Goal: Task Accomplishment & Management: Manage account settings

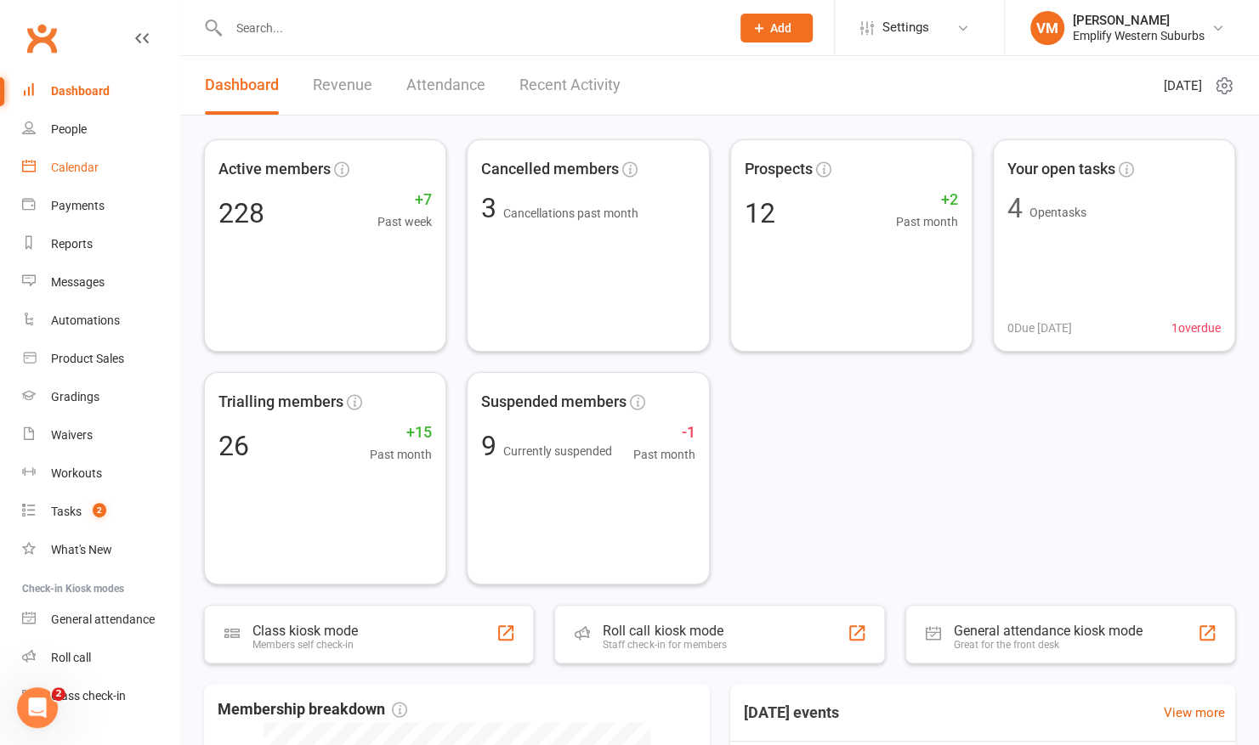
click at [73, 156] on link "Calendar" at bounding box center [100, 168] width 157 height 38
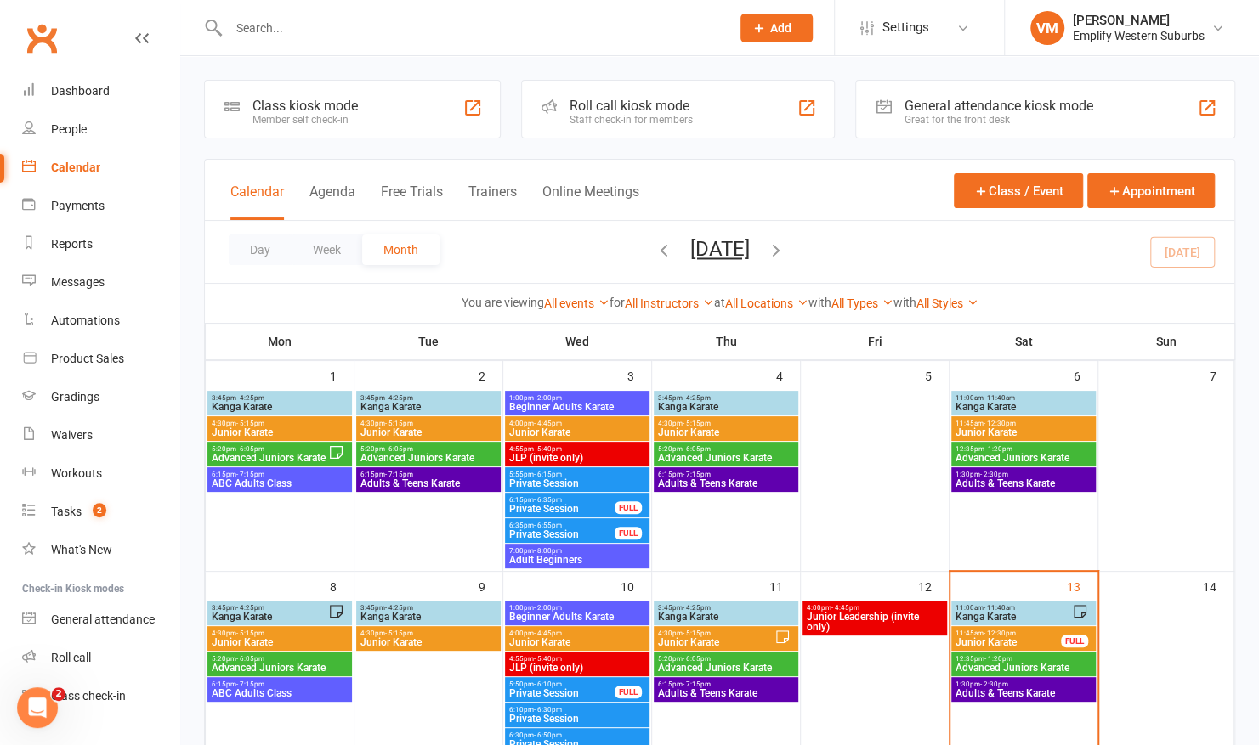
click at [998, 612] on span "Kanga Karate" at bounding box center [1012, 617] width 117 height 10
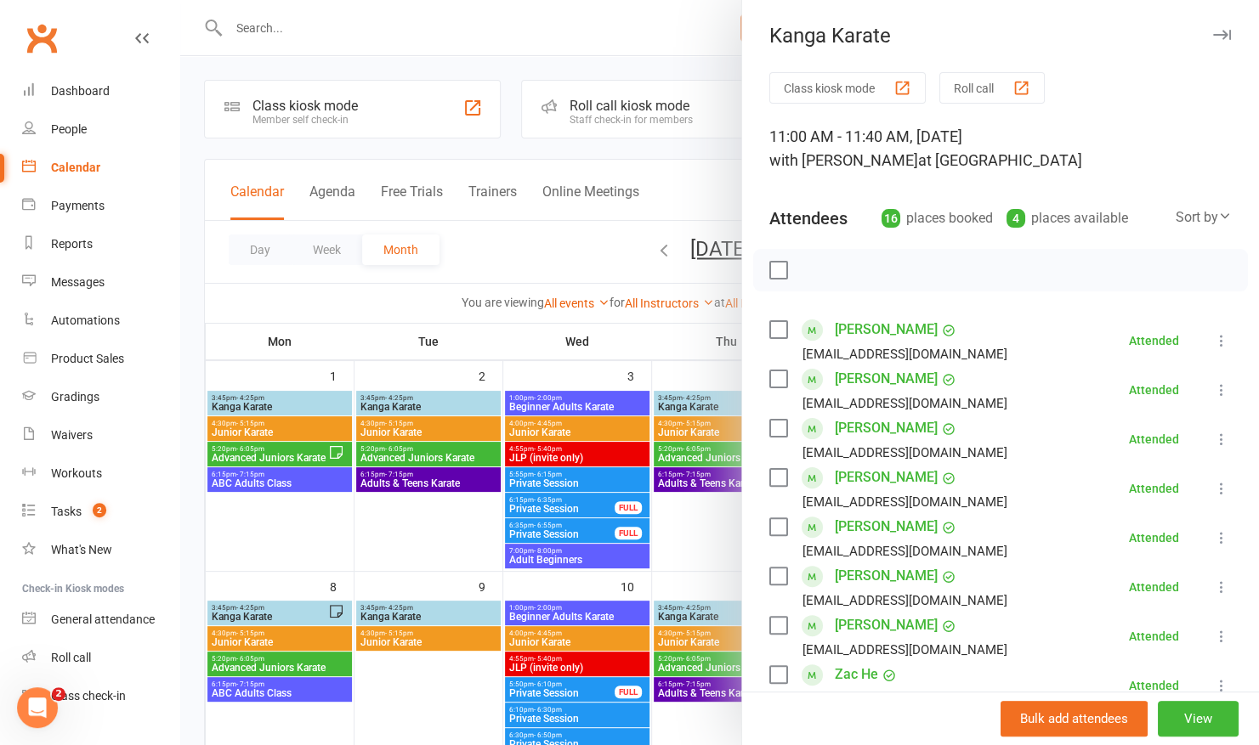
click at [629, 455] on div at bounding box center [719, 372] width 1079 height 745
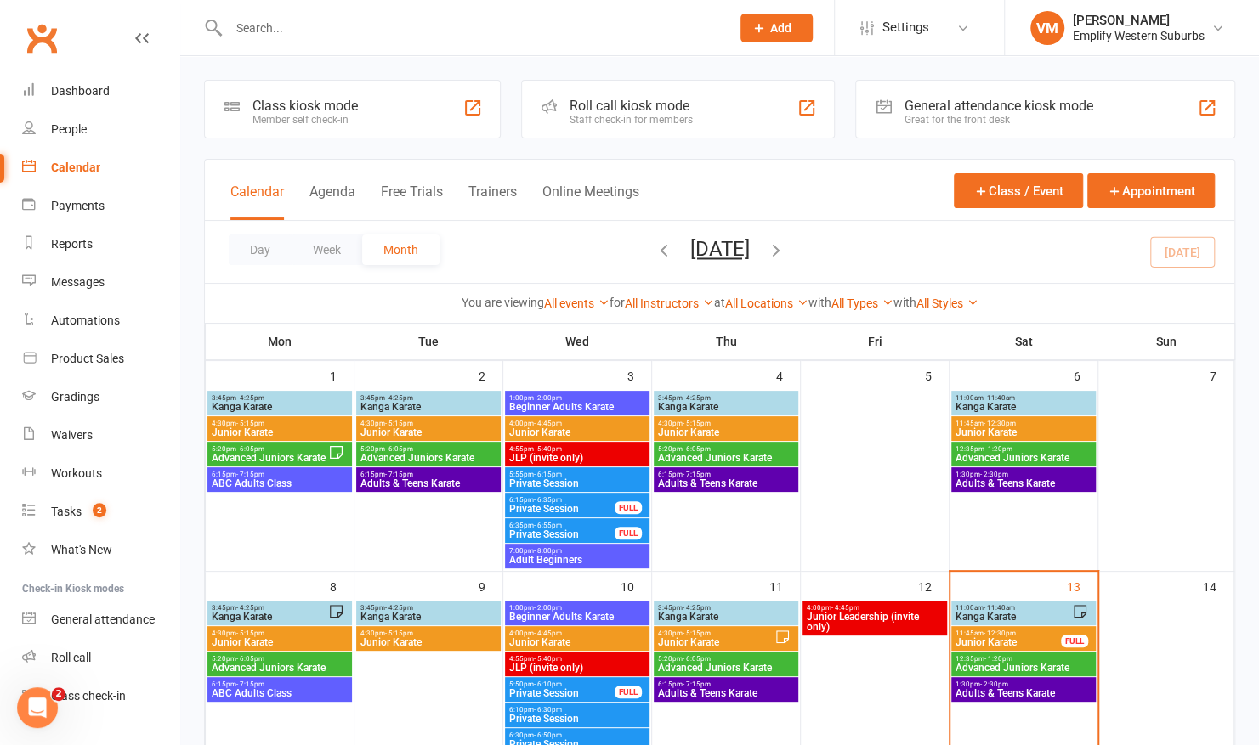
click at [1036, 635] on span "11:45am - 12:30pm" at bounding box center [1007, 634] width 107 height 8
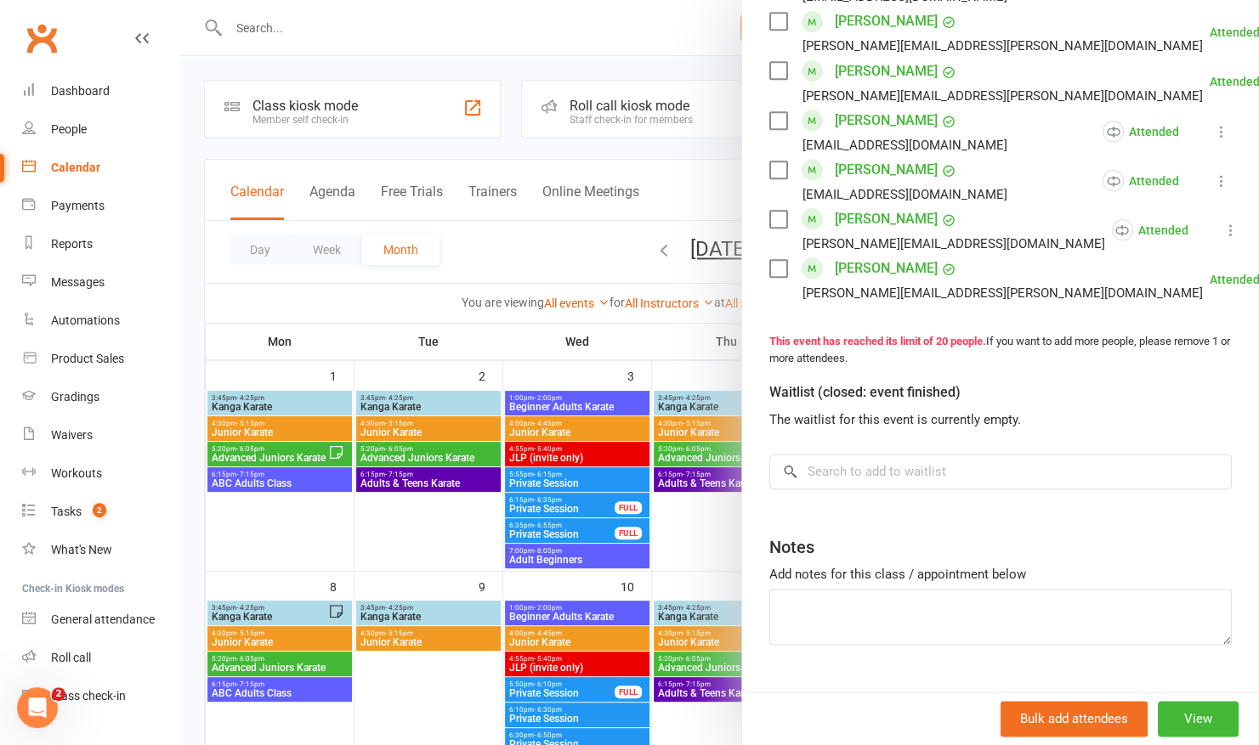
scroll to position [1034, 0]
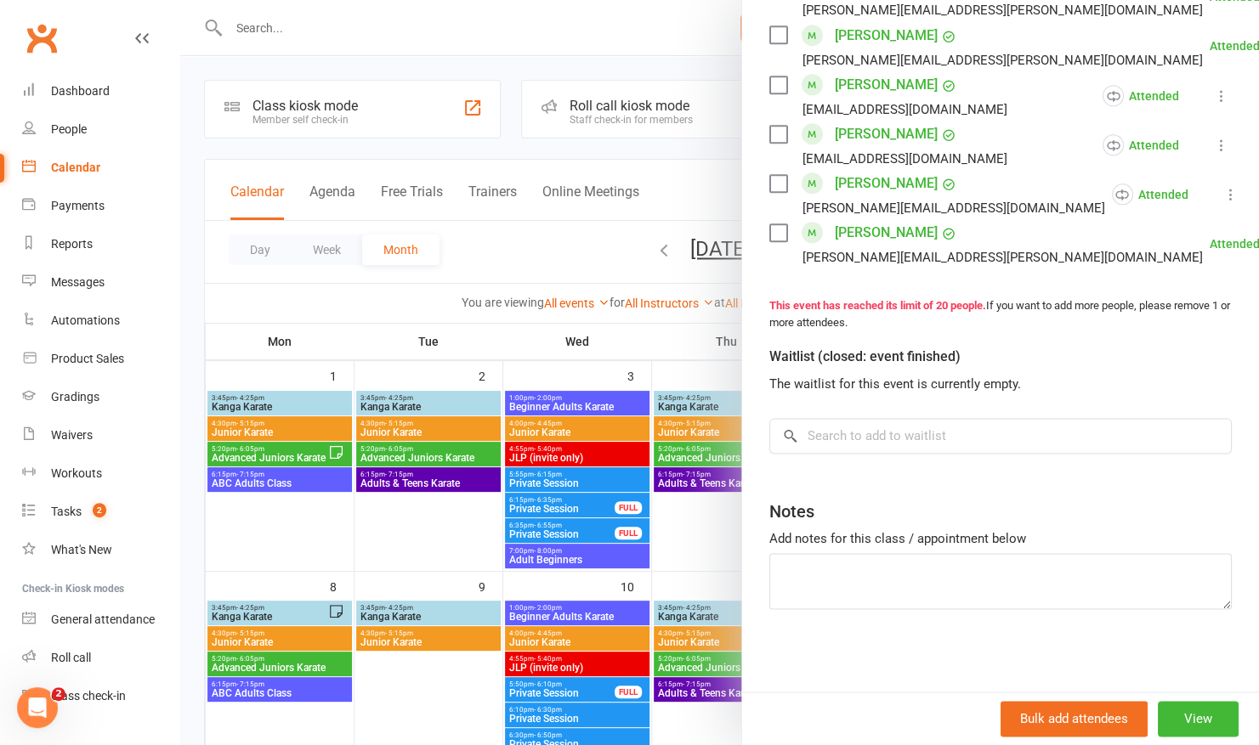
click at [679, 524] on div at bounding box center [719, 372] width 1079 height 745
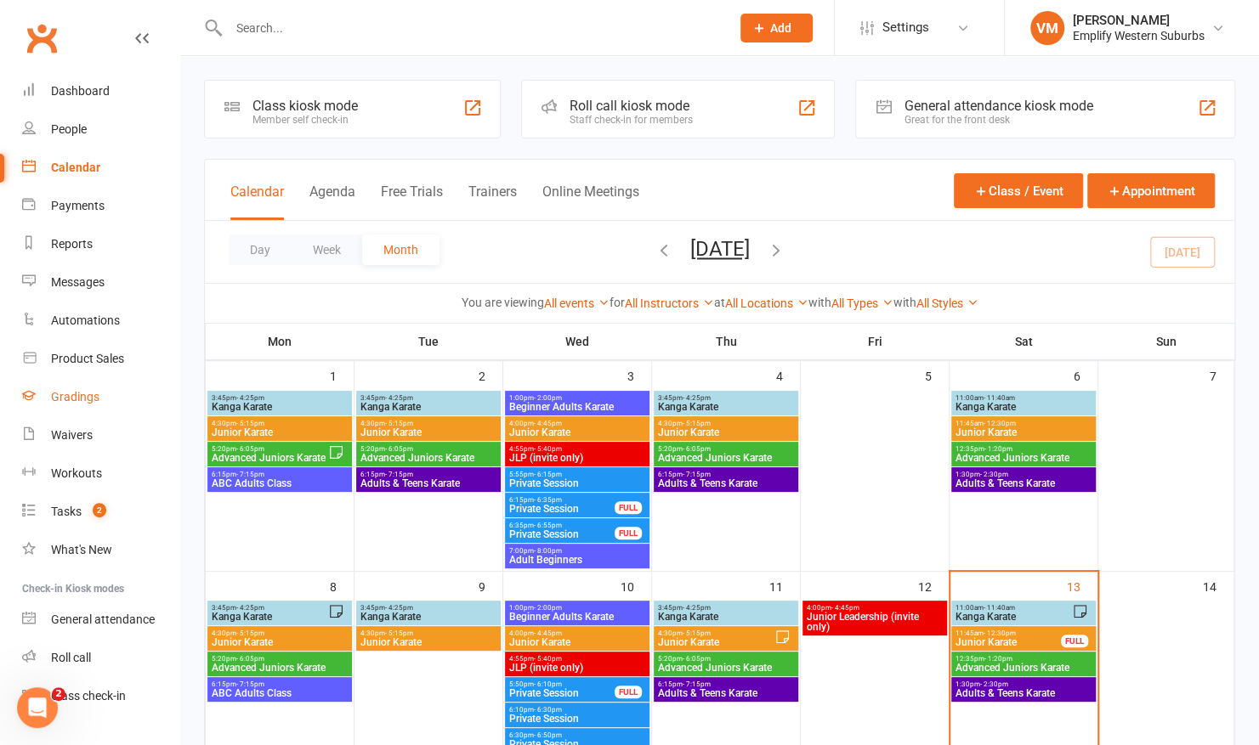
click at [85, 386] on link "Gradings" at bounding box center [100, 397] width 157 height 38
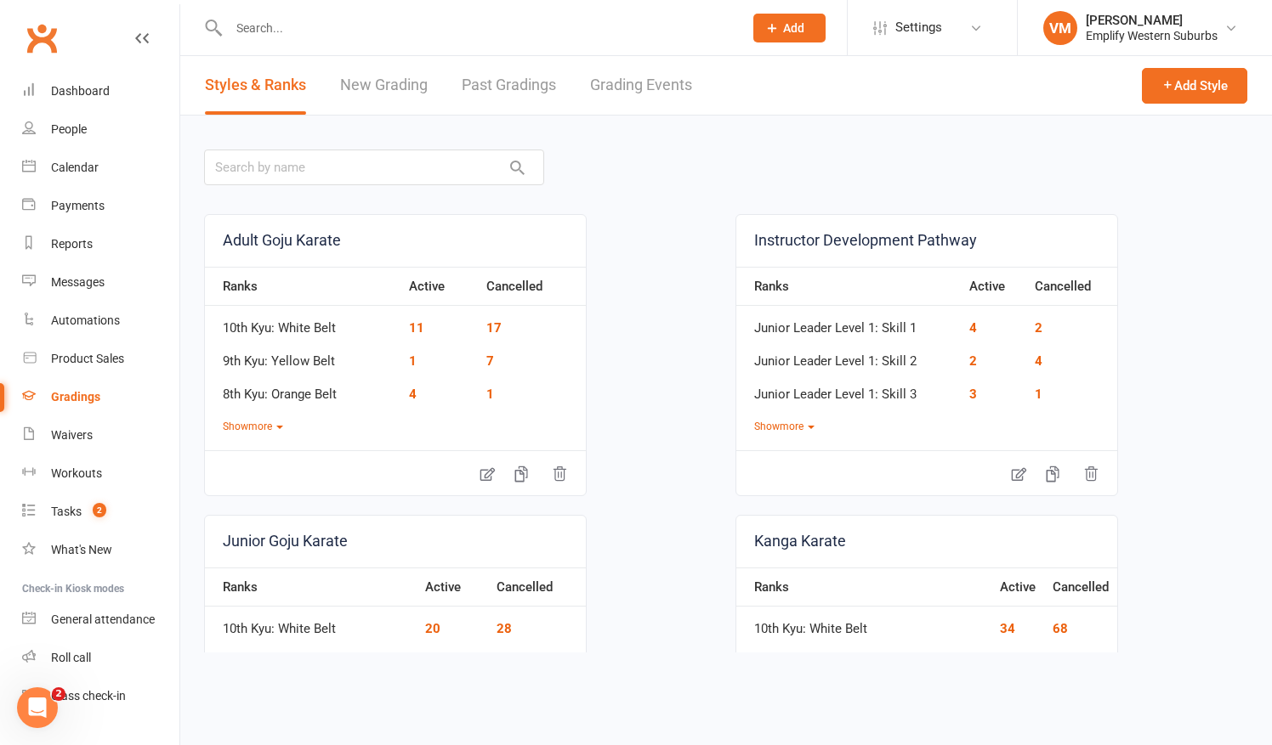
click at [609, 93] on link "Grading Events" at bounding box center [641, 85] width 102 height 59
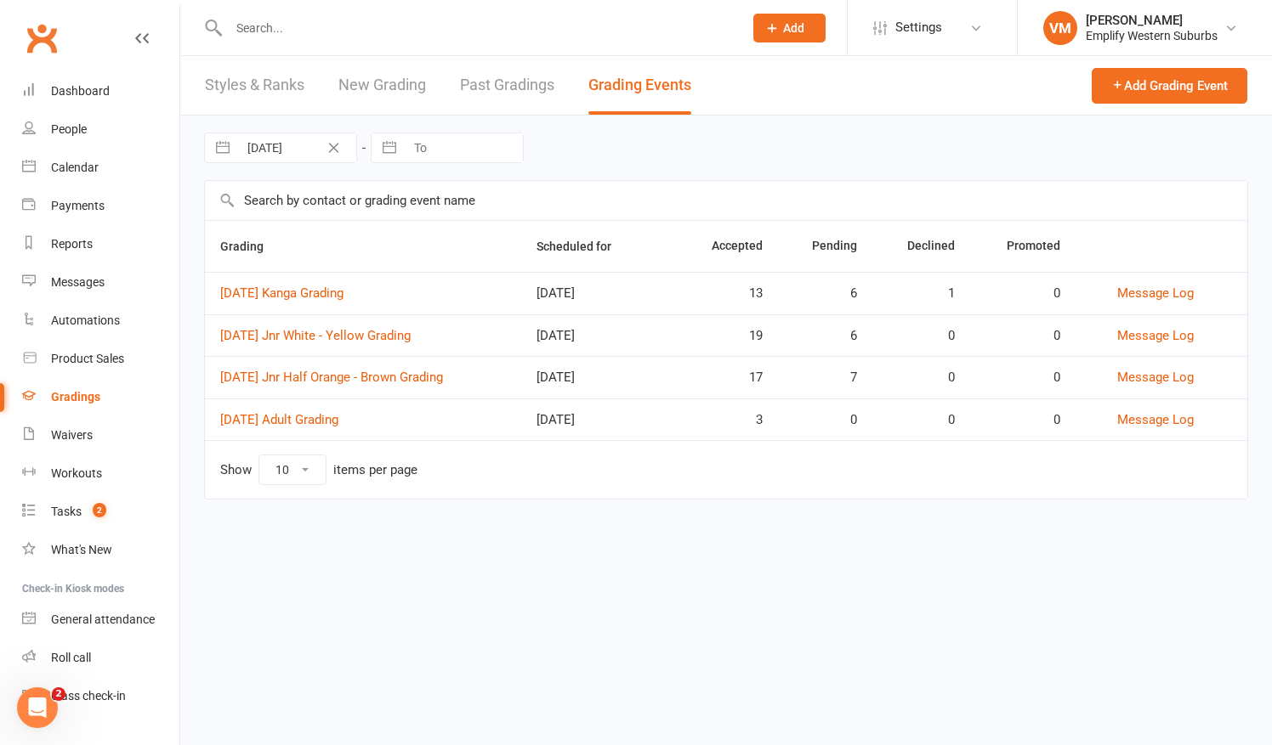
click at [364, 33] on input "text" at bounding box center [477, 28] width 507 height 24
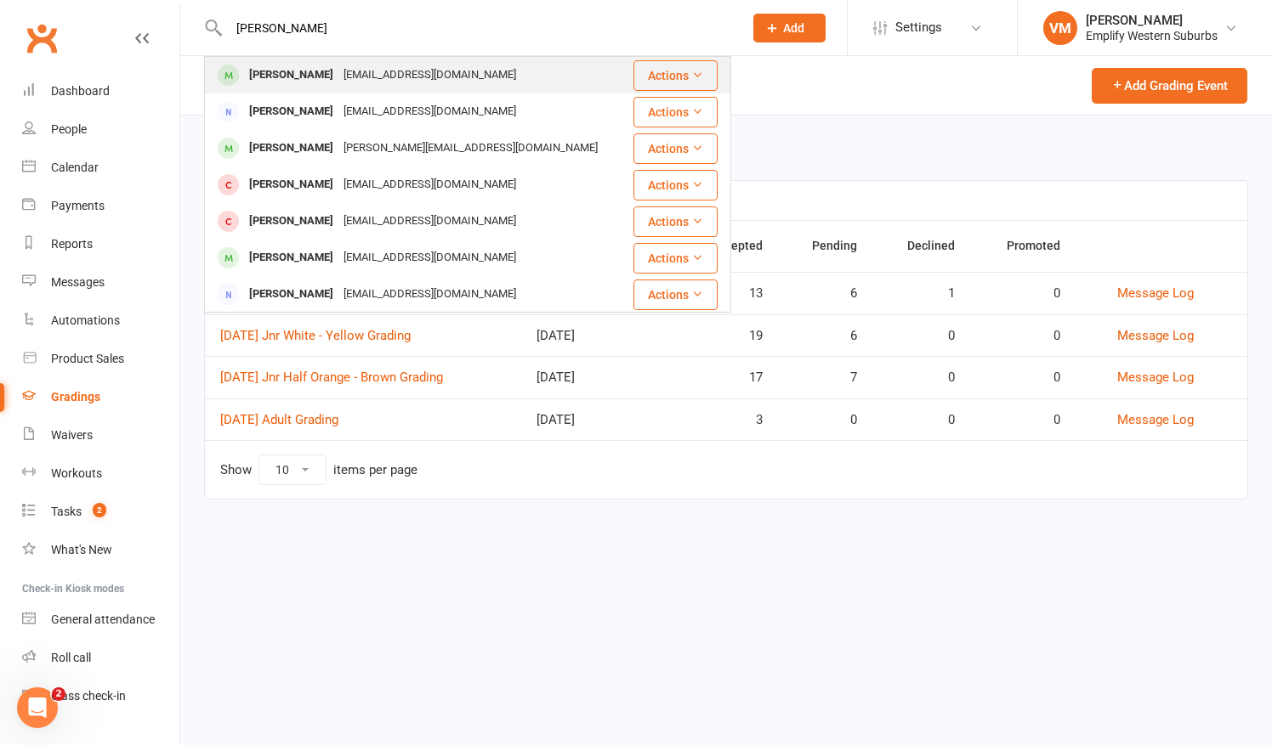
type input "[PERSON_NAME]"
click at [354, 64] on div "[EMAIL_ADDRESS][DOMAIN_NAME]" at bounding box center [429, 75] width 183 height 25
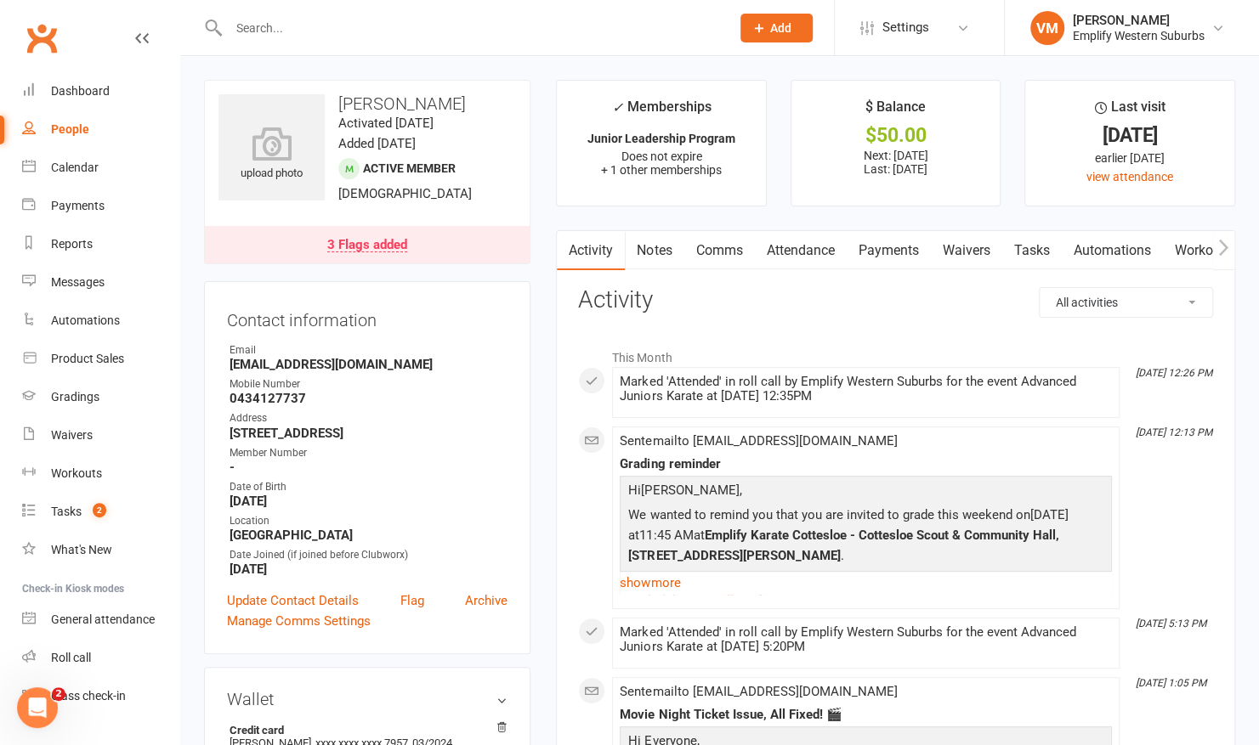
click at [882, 236] on link "Payments" at bounding box center [888, 250] width 84 height 39
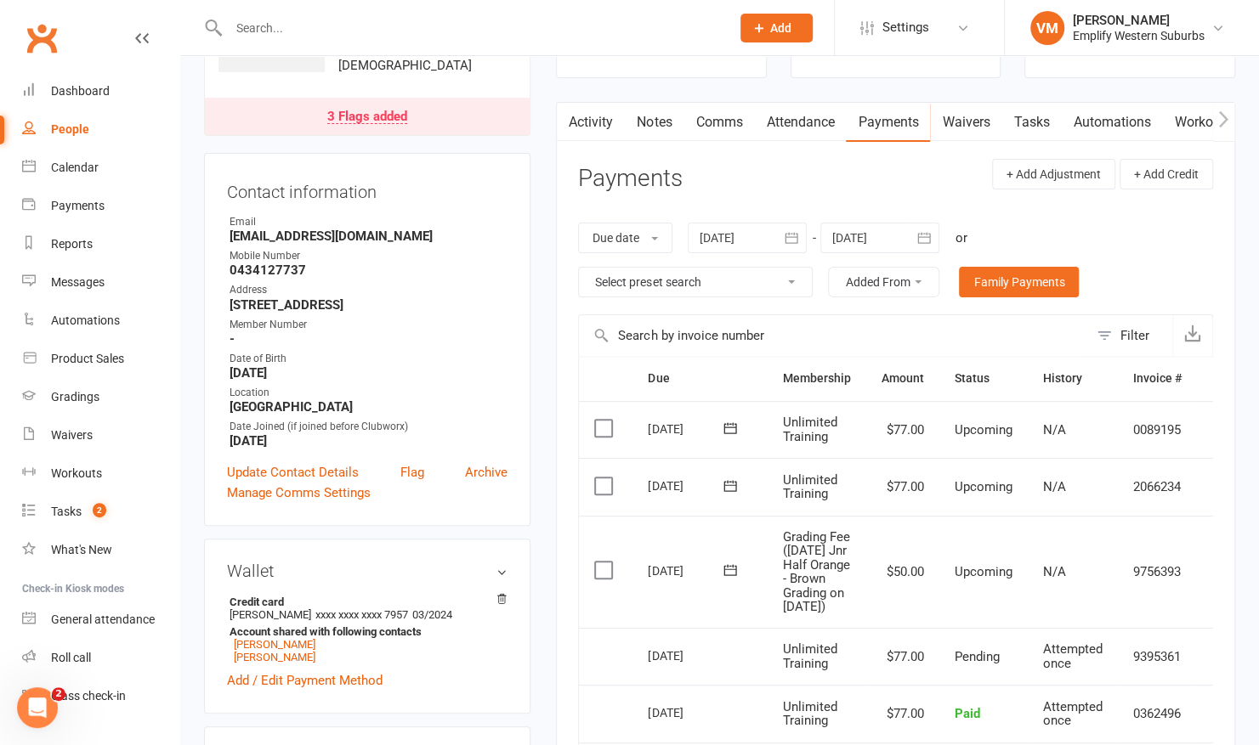
scroll to position [115, 0]
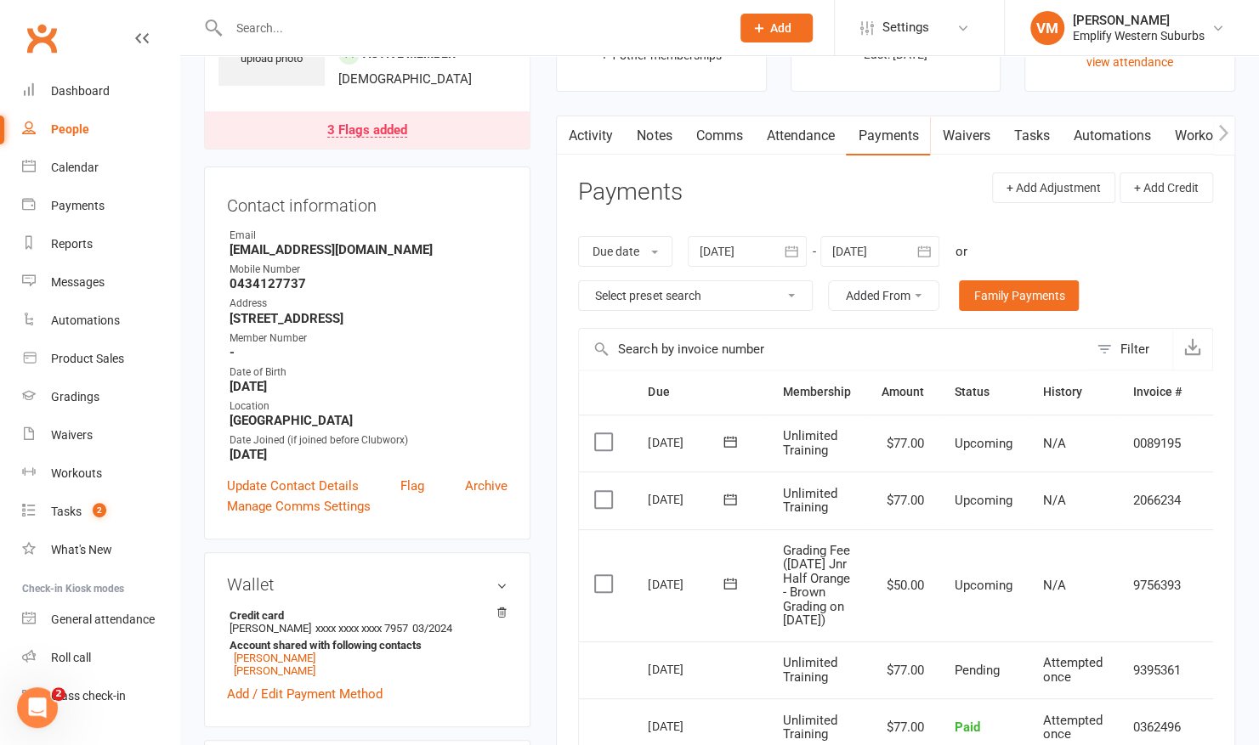
click at [748, 239] on div at bounding box center [747, 251] width 119 height 31
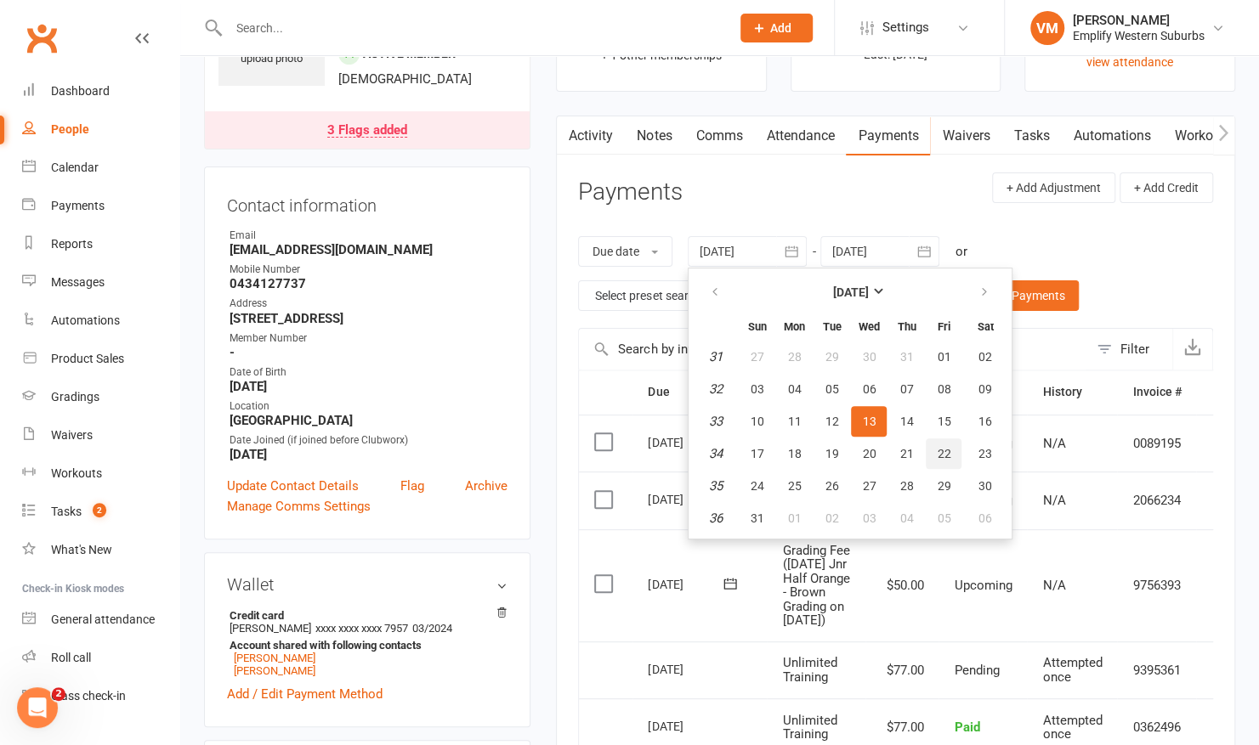
click at [950, 444] on button "22" at bounding box center [944, 454] width 36 height 31
type input "[DATE]"
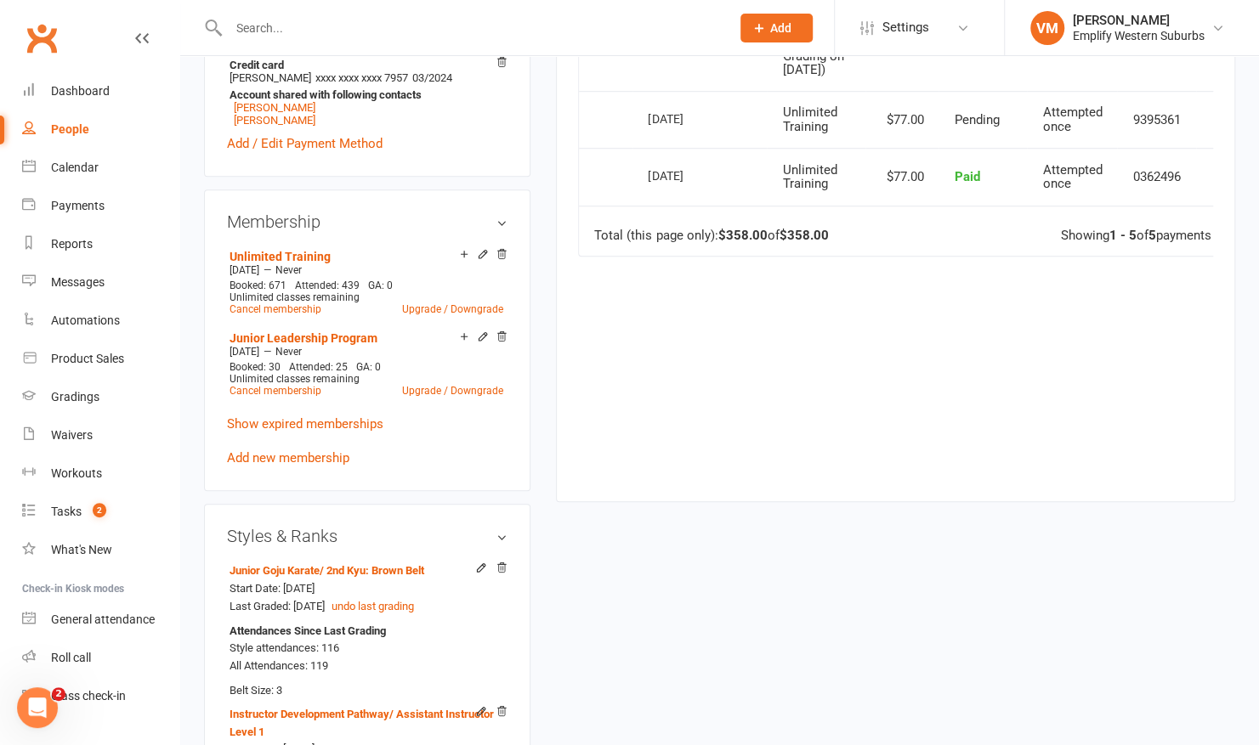
scroll to position [659, 0]
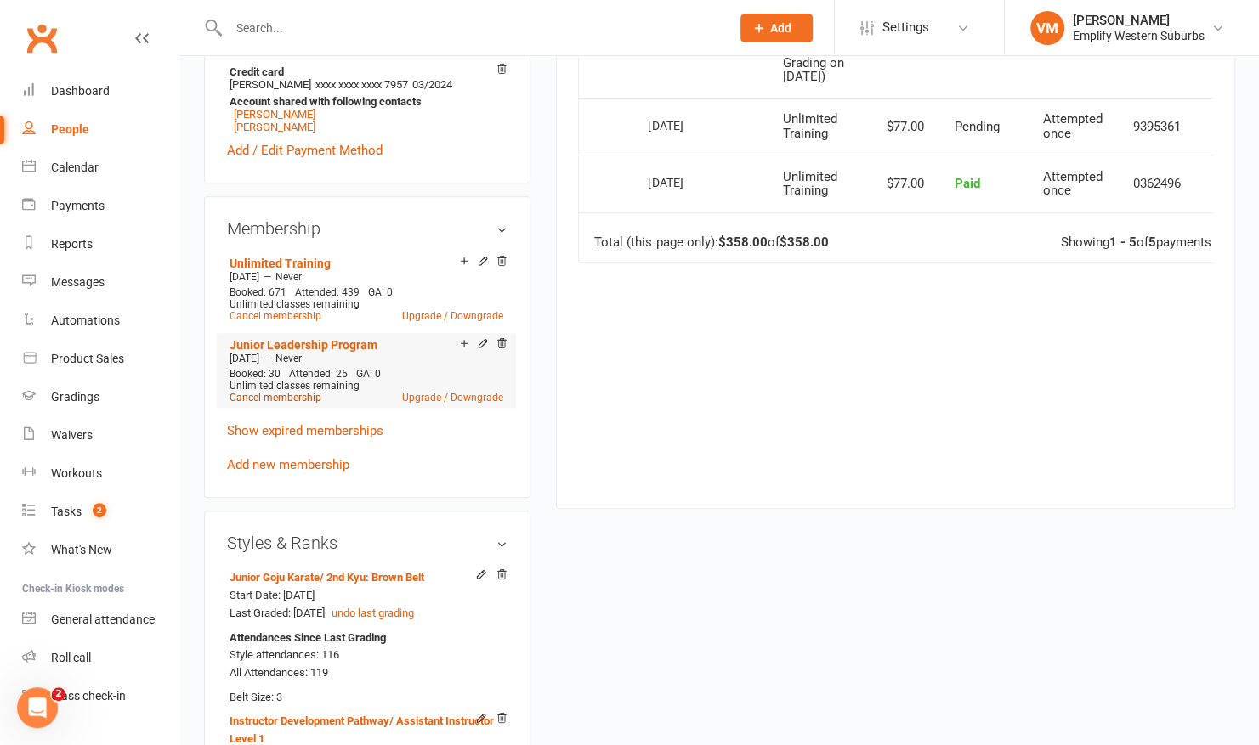
click at [256, 398] on link "Cancel membership" at bounding box center [275, 398] width 92 height 12
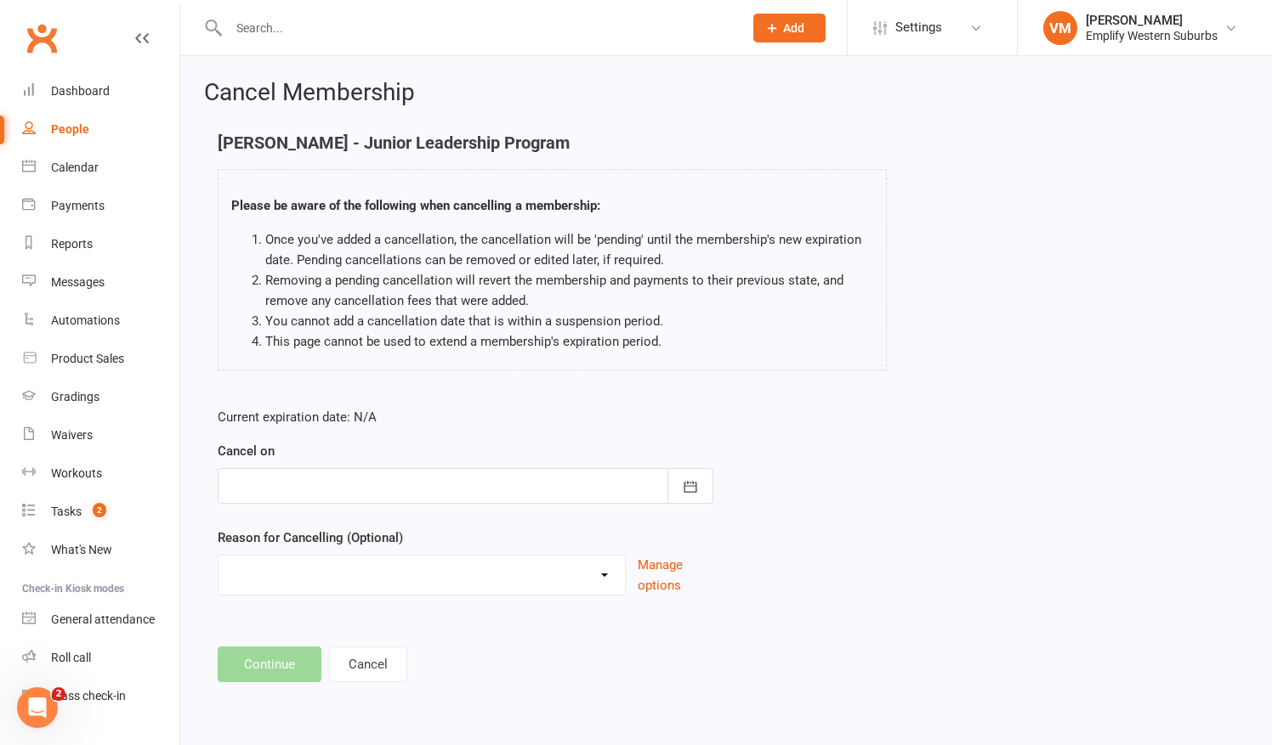
click at [371, 473] on div at bounding box center [466, 486] width 496 height 36
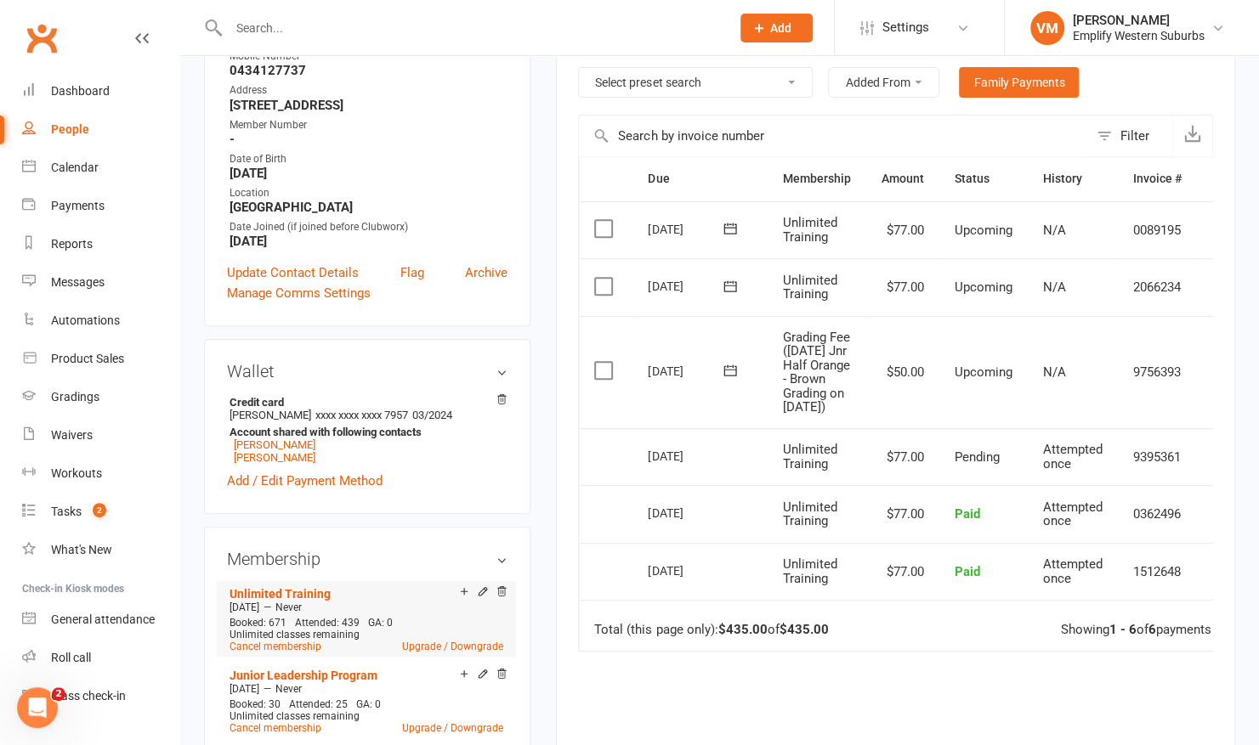
scroll to position [394, 0]
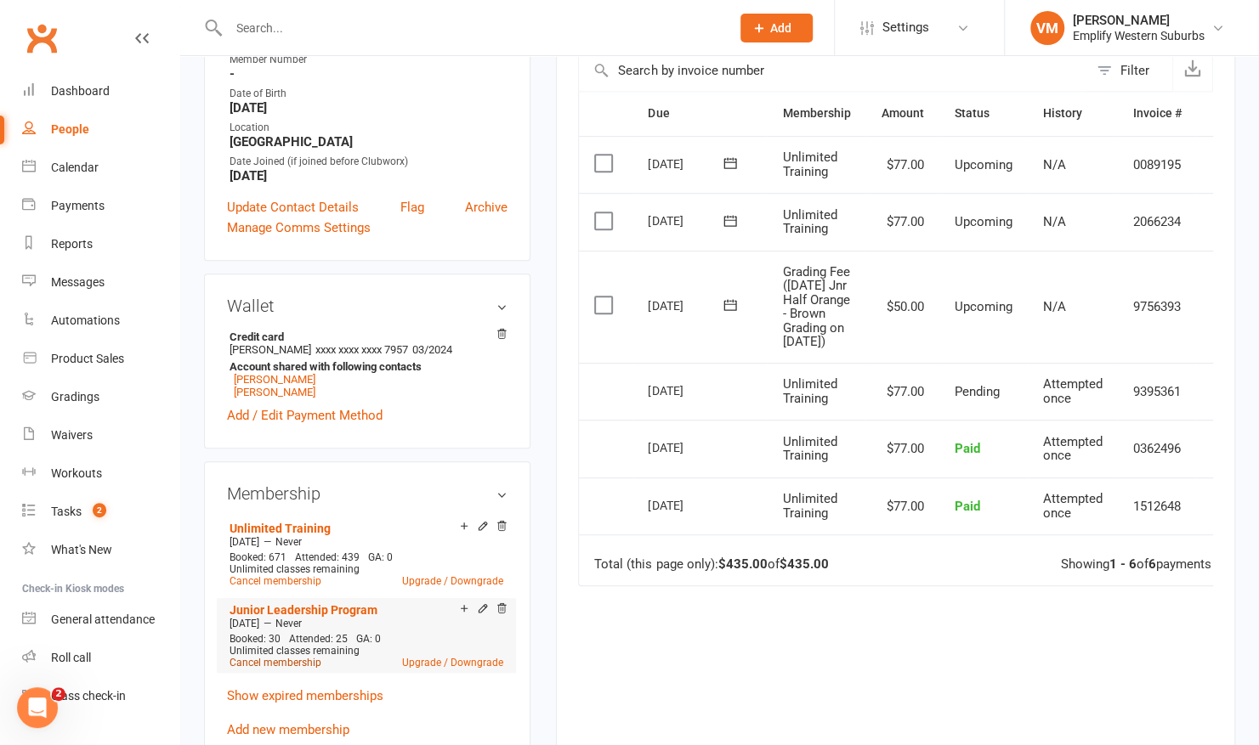
click at [270, 663] on link "Cancel membership" at bounding box center [275, 663] width 92 height 12
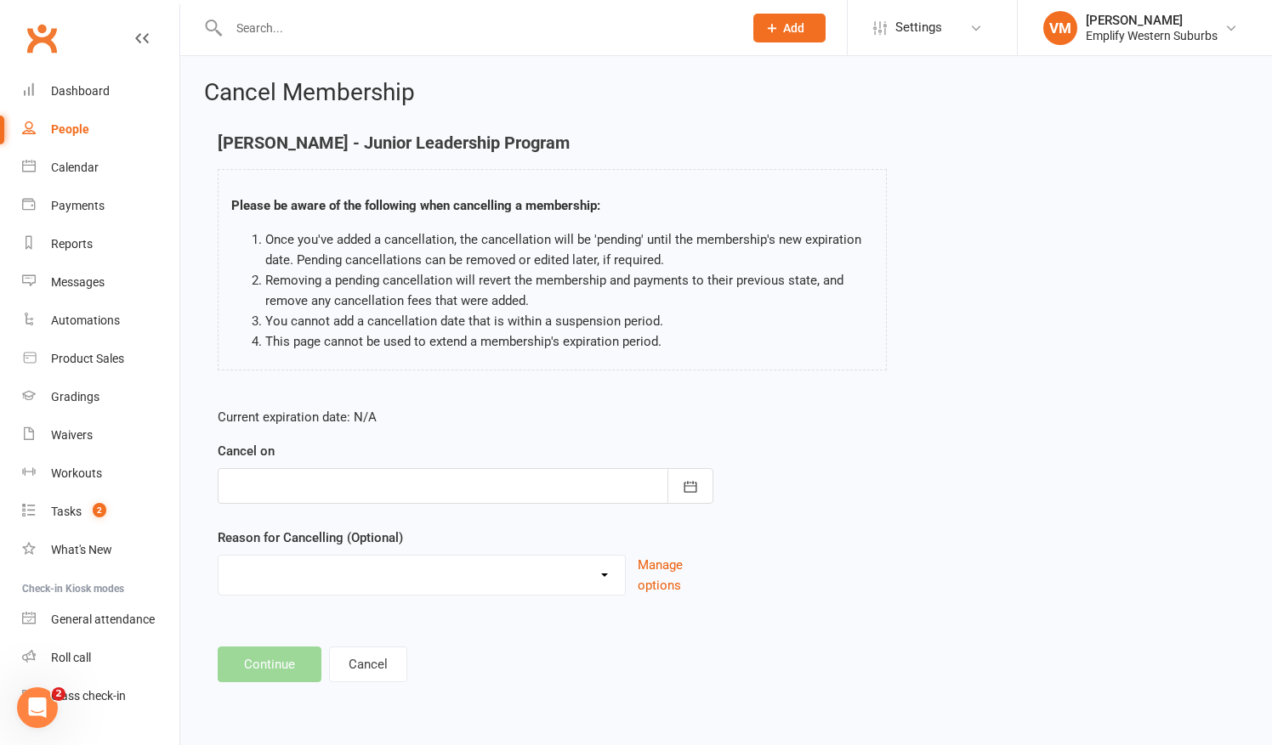
click at [612, 488] on div at bounding box center [466, 486] width 496 height 36
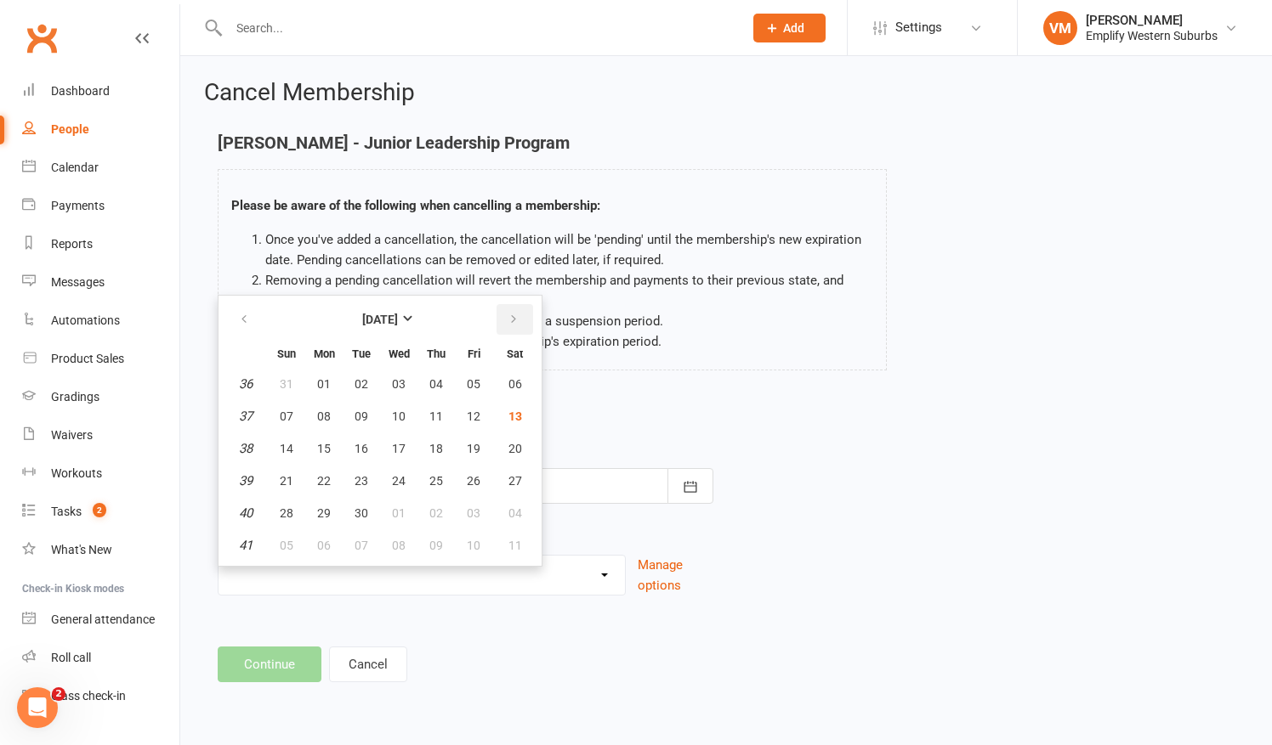
click at [516, 318] on icon "button" at bounding box center [513, 320] width 12 height 14
click at [252, 325] on button "button" at bounding box center [245, 319] width 37 height 31
click at [326, 474] on span "22" at bounding box center [324, 481] width 14 height 14
type input "[DATE]"
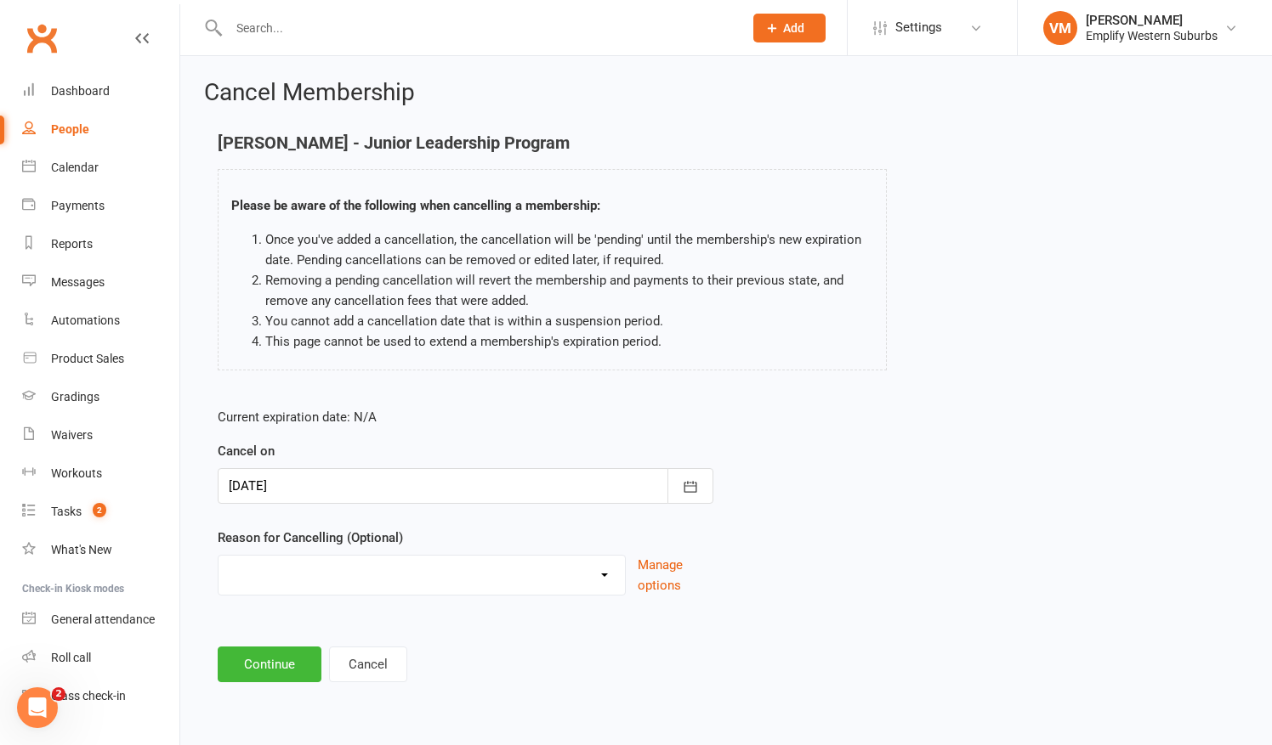
click at [357, 562] on select "Can't get in contact Converted from Trial Downgrading Family Issues Holiday Inj…" at bounding box center [421, 573] width 406 height 34
select select "7"
click at [218, 556] on select "Can't get in contact Converted from Trial Downgrading Family Issues Holiday Inj…" at bounding box center [421, 573] width 406 height 34
click at [269, 669] on button "Continue" at bounding box center [270, 665] width 104 height 36
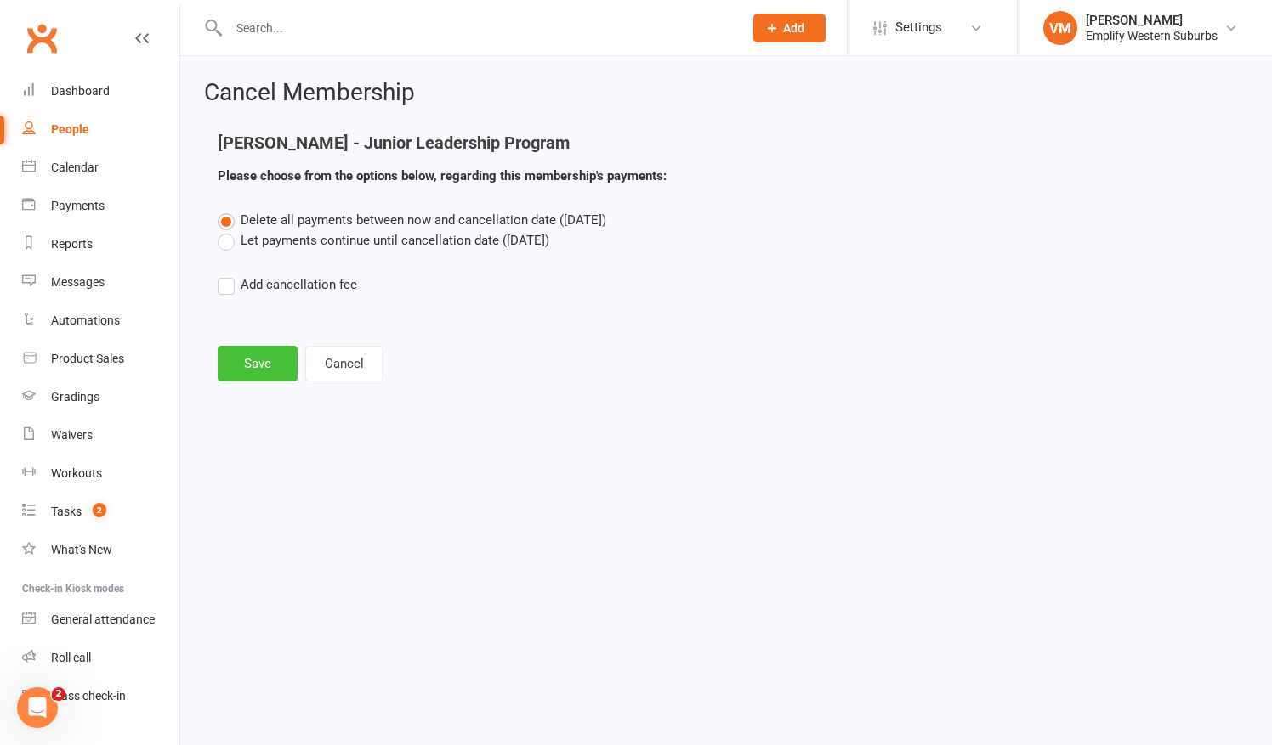
click at [252, 349] on button "Save" at bounding box center [258, 364] width 80 height 36
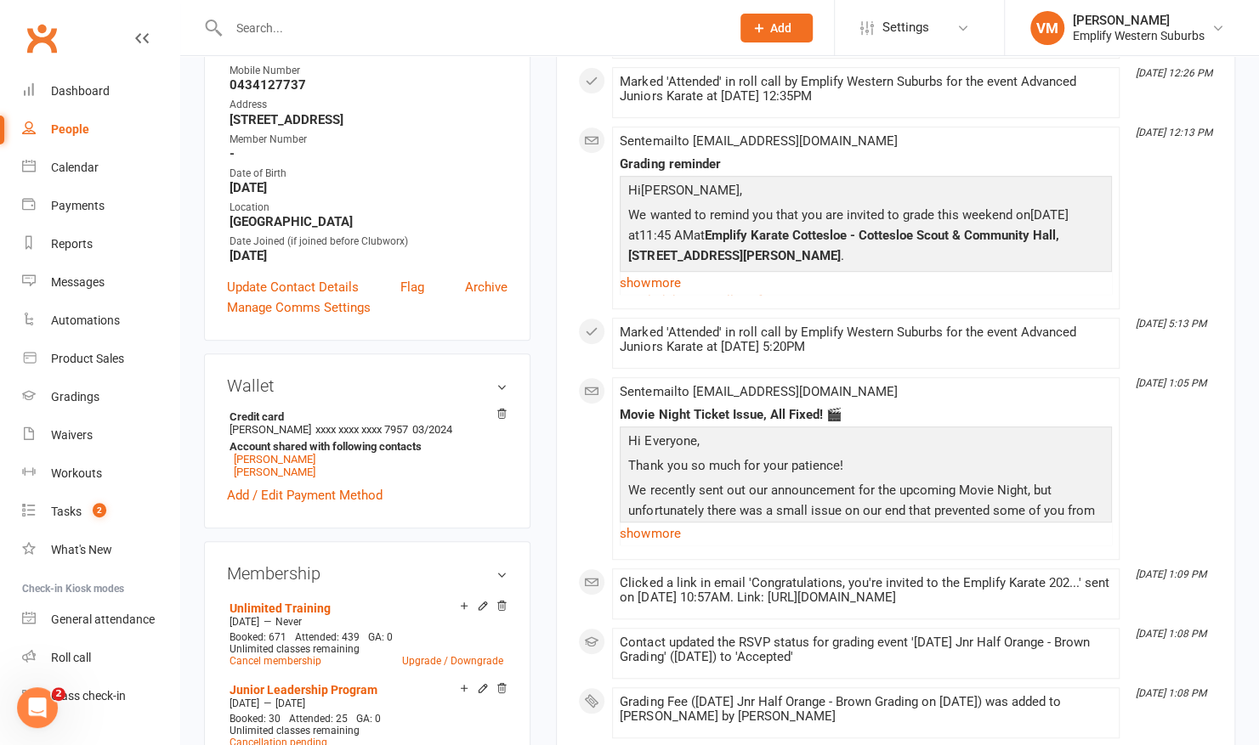
scroll to position [506, 0]
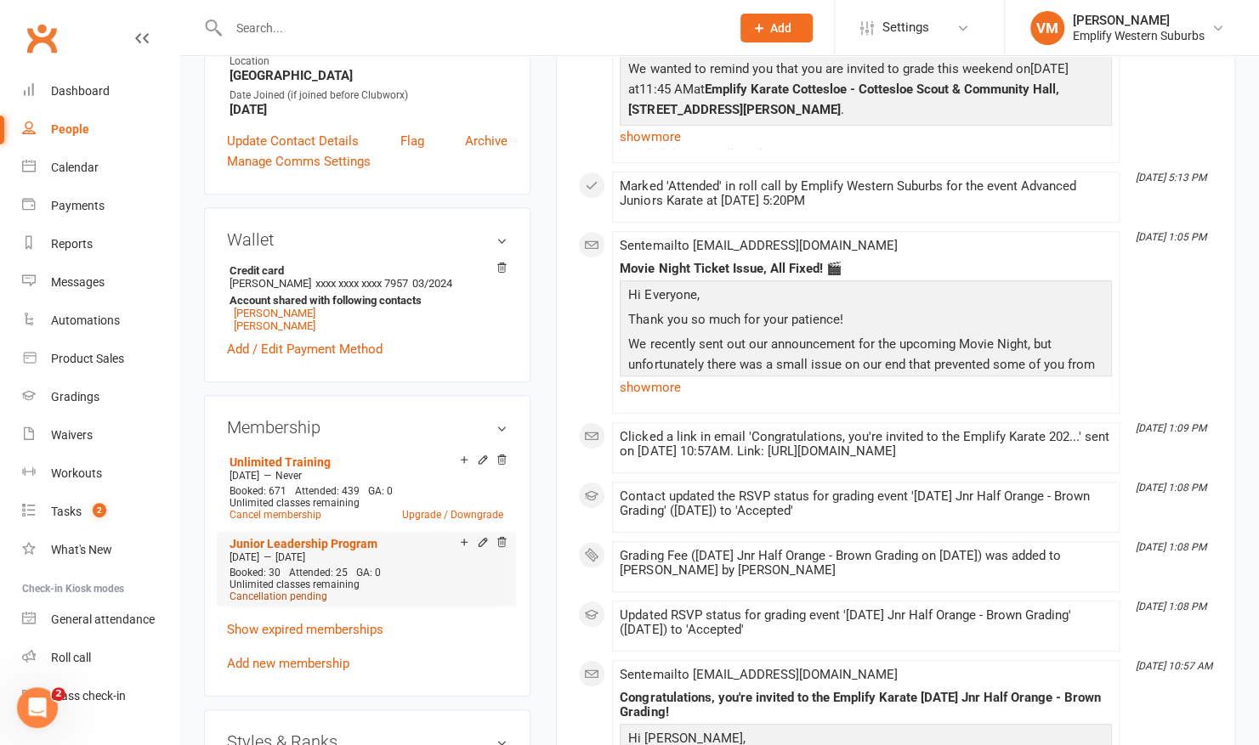
click at [305, 595] on span "Cancellation pending" at bounding box center [278, 597] width 98 height 12
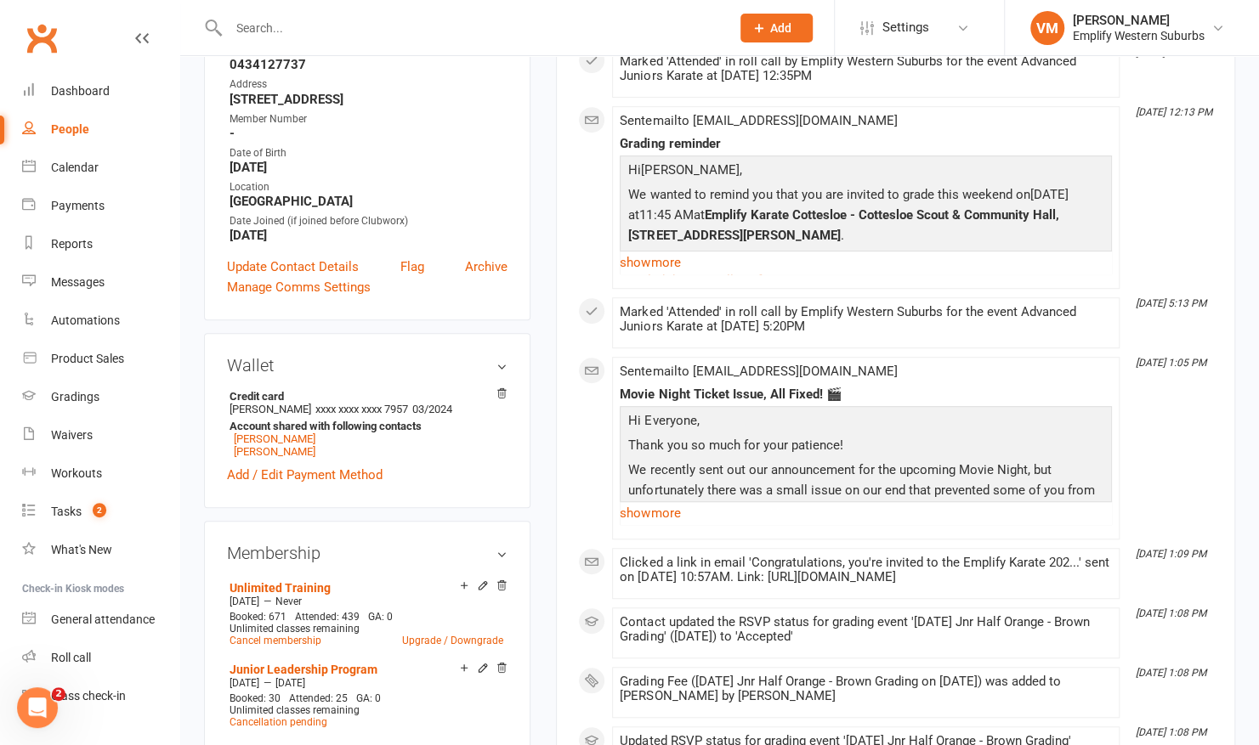
scroll to position [439, 0]
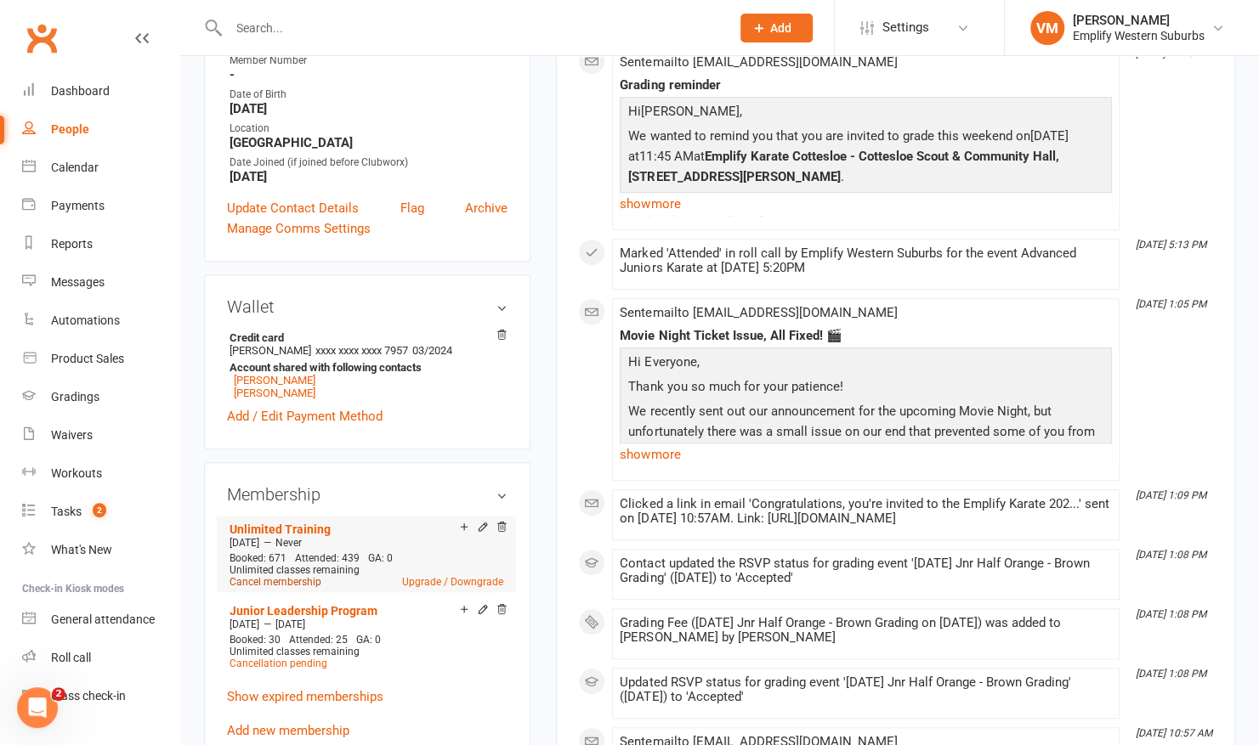
click at [275, 583] on link "Cancel membership" at bounding box center [275, 582] width 92 height 12
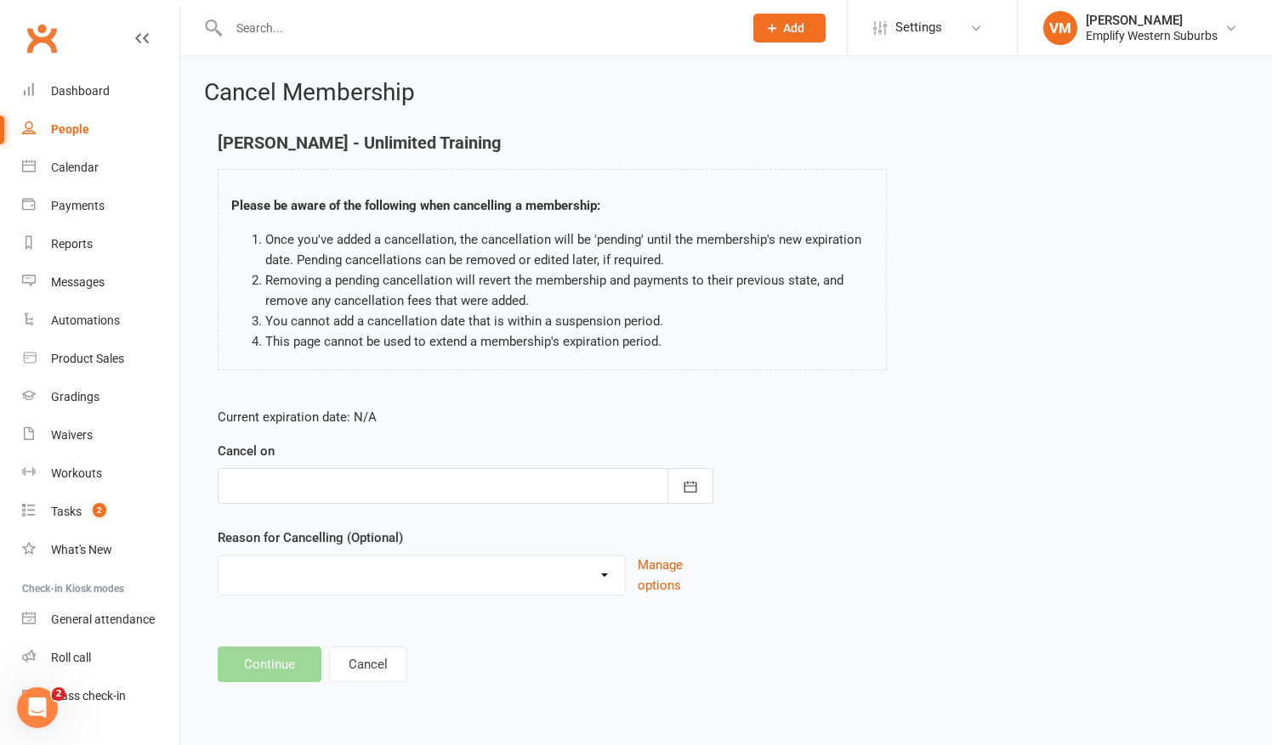
click at [462, 471] on div at bounding box center [466, 486] width 496 height 36
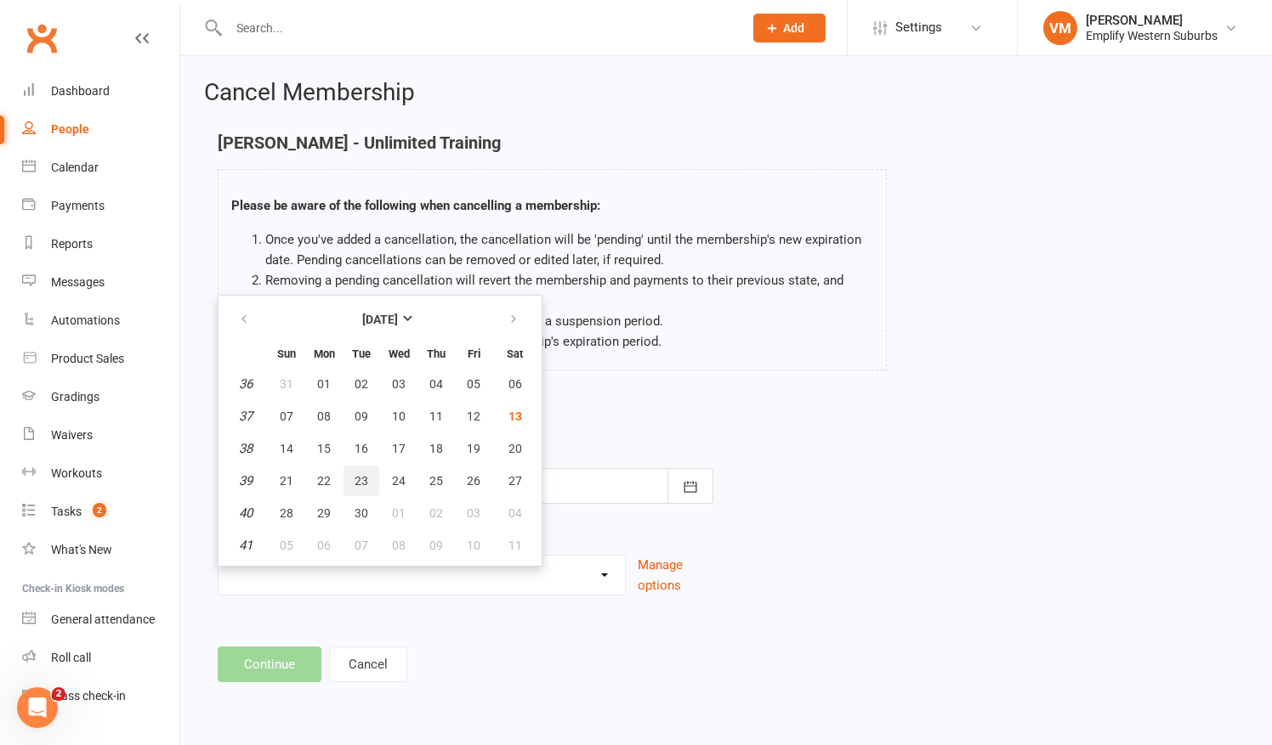
click at [354, 480] on span "23" at bounding box center [361, 481] width 14 height 14
type input "[DATE]"
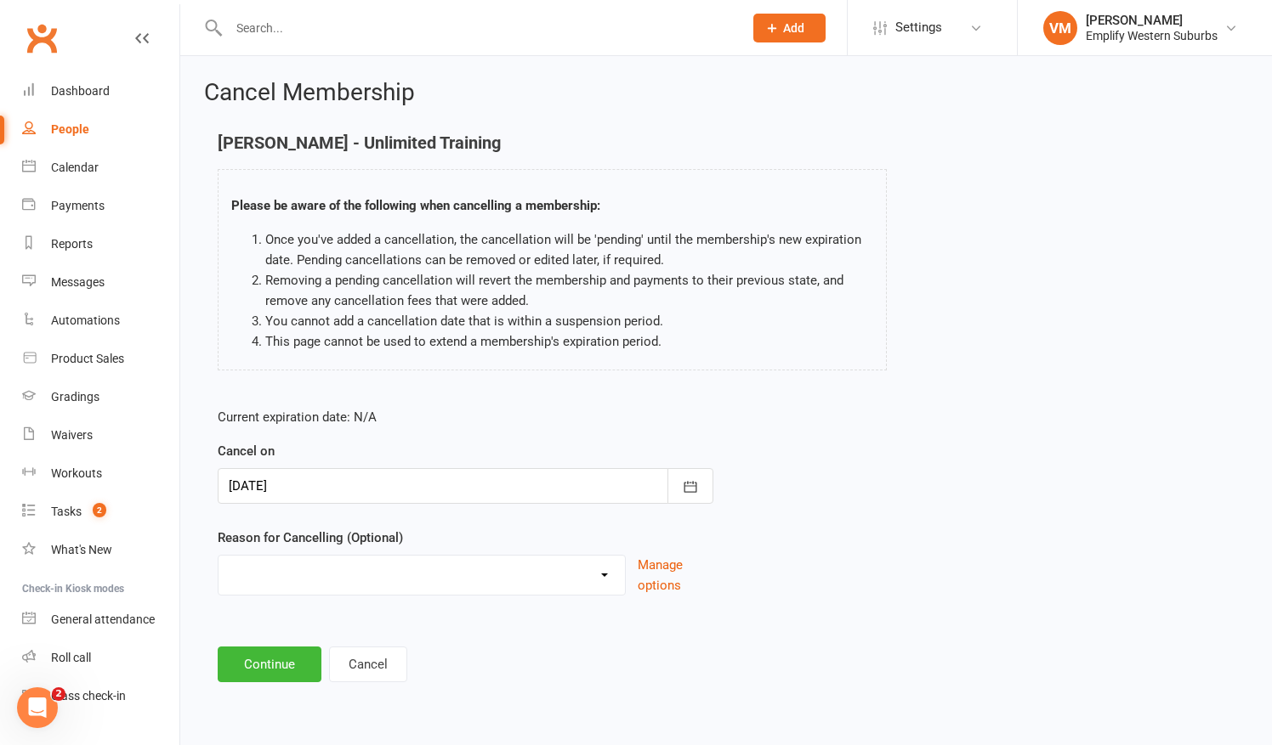
click at [354, 580] on select "Can't get in contact Converted from Trial Downgrading Family Issues Holiday Inj…" at bounding box center [421, 573] width 406 height 34
select select "7"
click at [218, 556] on select "Can't get in contact Converted from Trial Downgrading Family Issues Holiday Inj…" at bounding box center [421, 573] width 406 height 34
click at [259, 668] on button "Continue" at bounding box center [270, 665] width 104 height 36
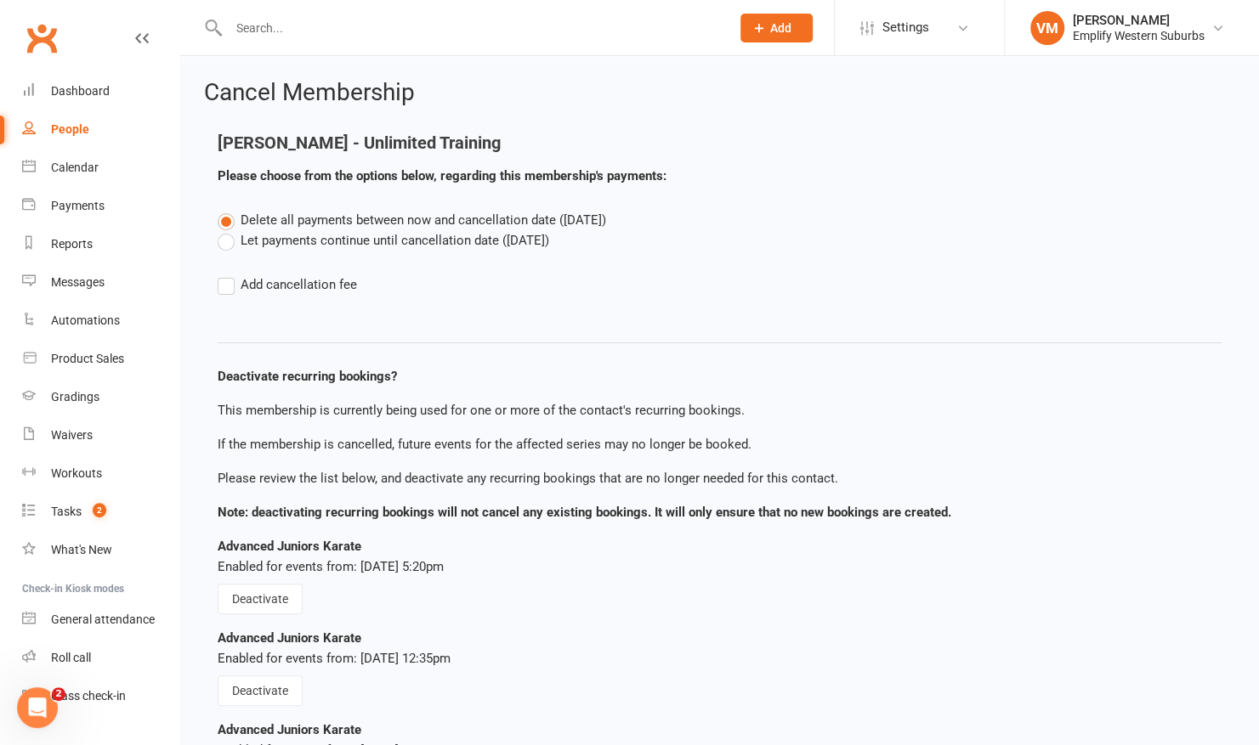
click at [227, 244] on label "Let payments continue until cancellation date ([DATE])" at bounding box center [383, 240] width 331 height 20
click at [227, 230] on input "Let payments continue until cancellation date ([DATE])" at bounding box center [223, 230] width 11 height 0
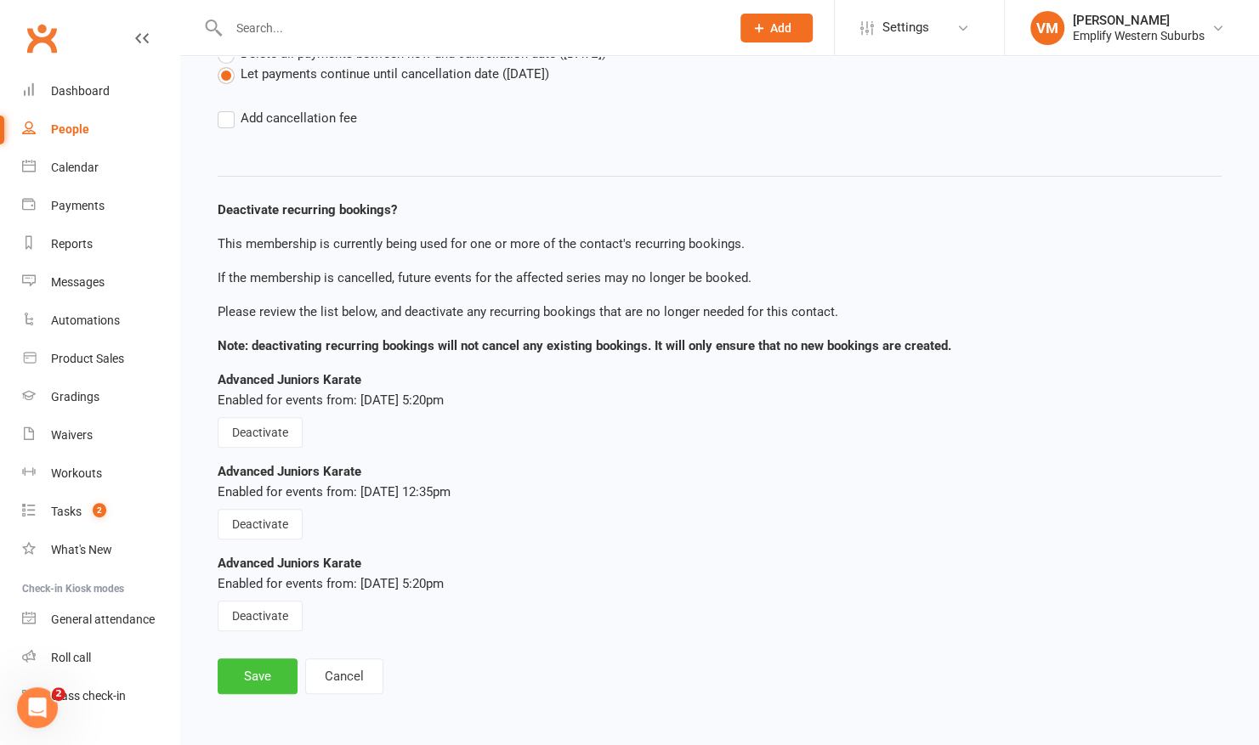
click at [248, 678] on button "Save" at bounding box center [258, 677] width 80 height 36
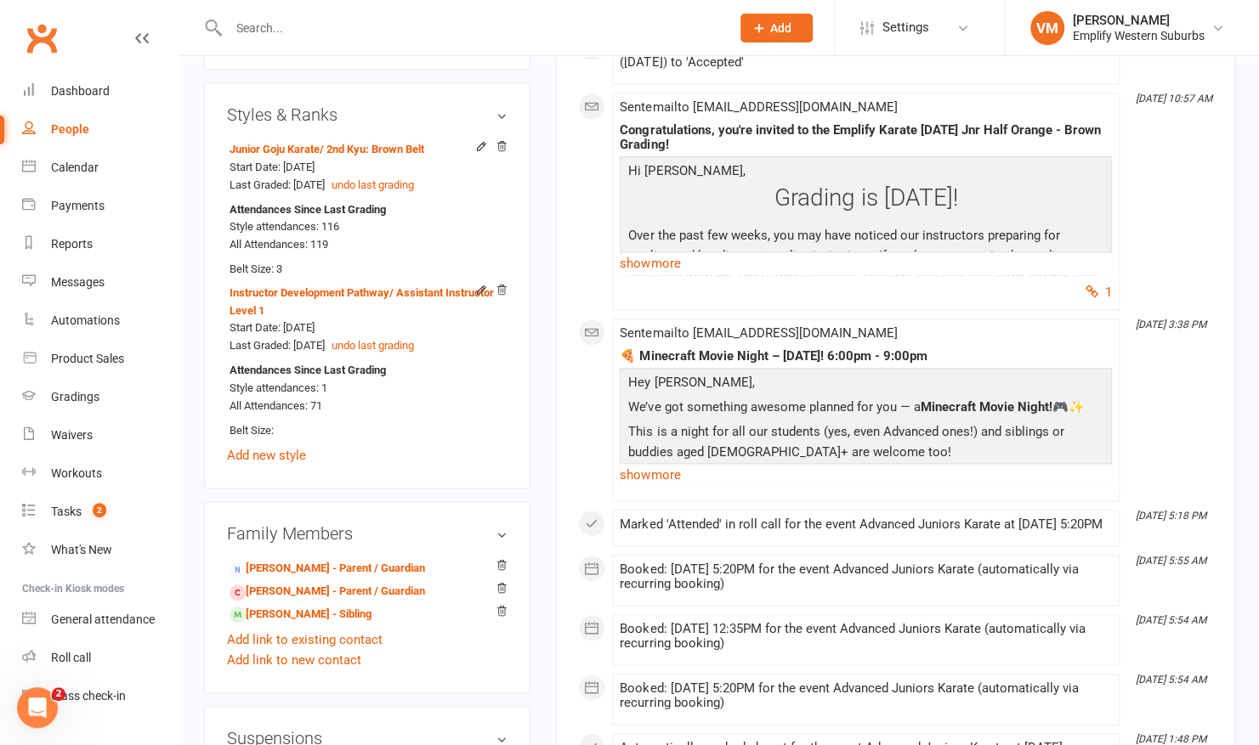
scroll to position [1134, 0]
click at [280, 615] on link "[PERSON_NAME] - Sibling" at bounding box center [300, 614] width 142 height 18
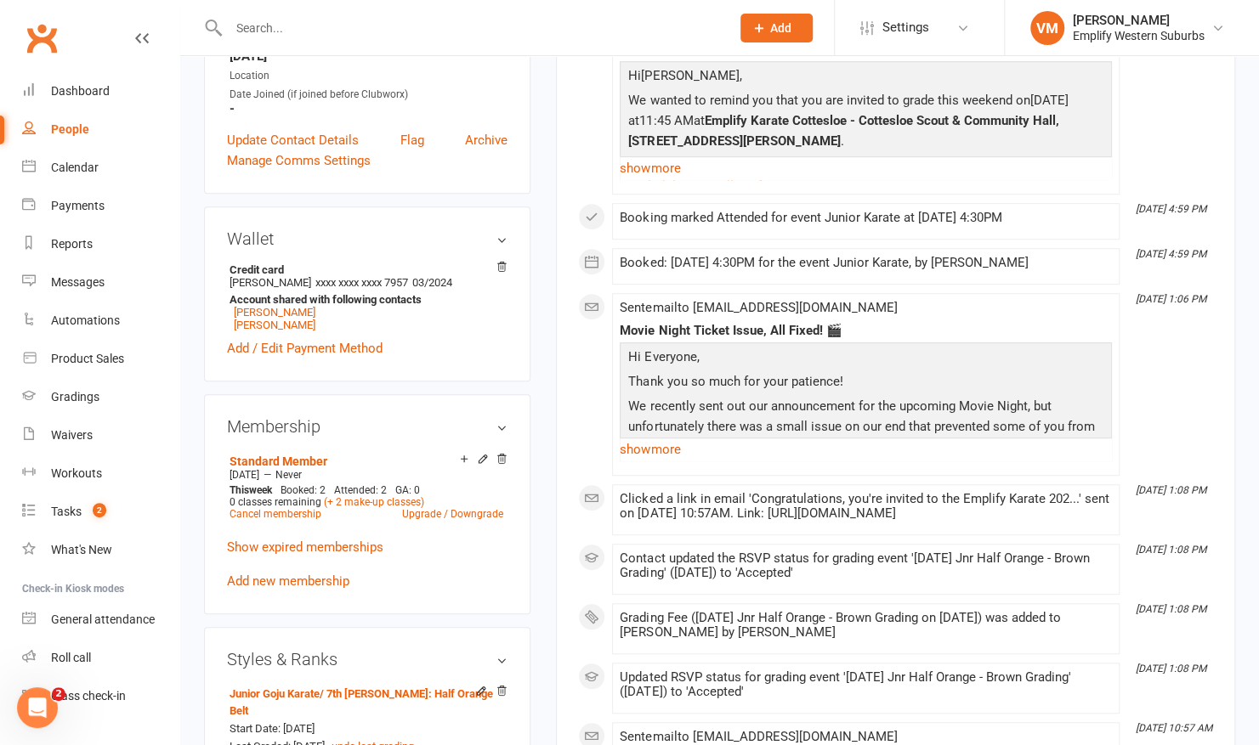
scroll to position [446, 0]
click at [266, 513] on link "Cancel membership" at bounding box center [275, 513] width 92 height 12
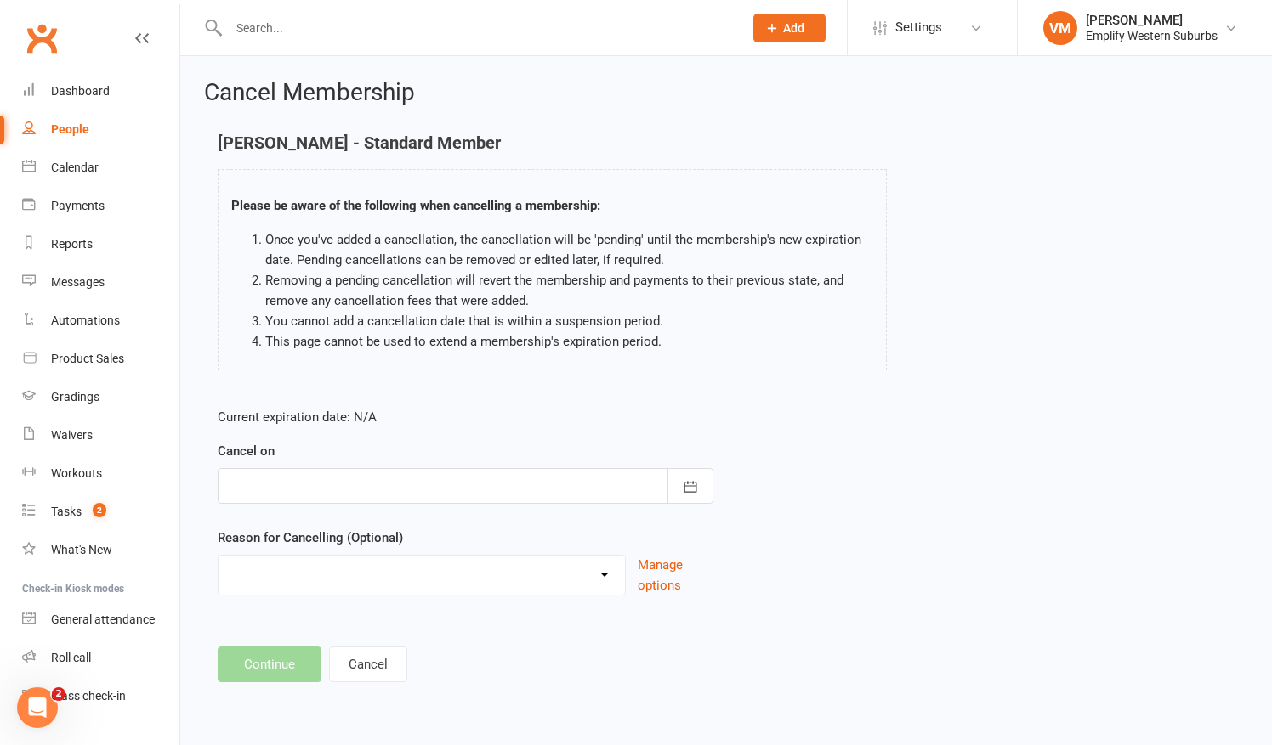
click at [320, 494] on div at bounding box center [466, 486] width 496 height 36
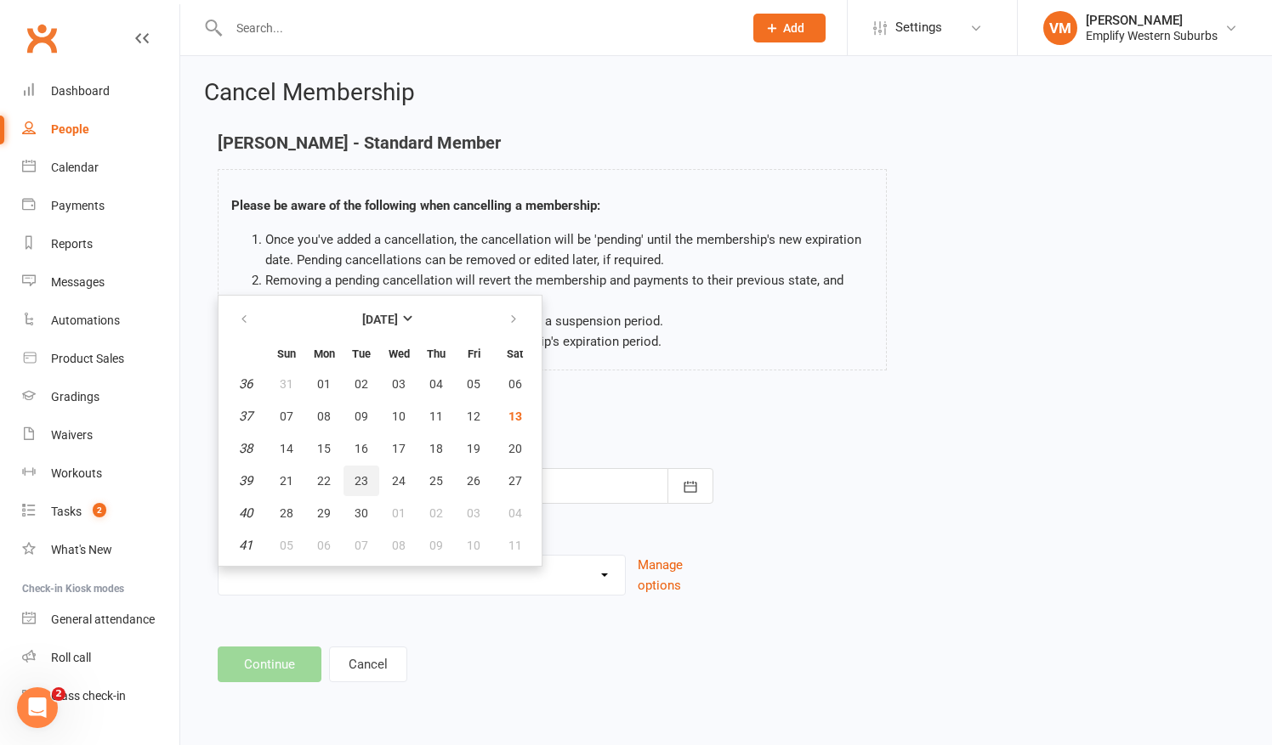
click at [364, 486] on span "23" at bounding box center [361, 481] width 14 height 14
type input "[DATE]"
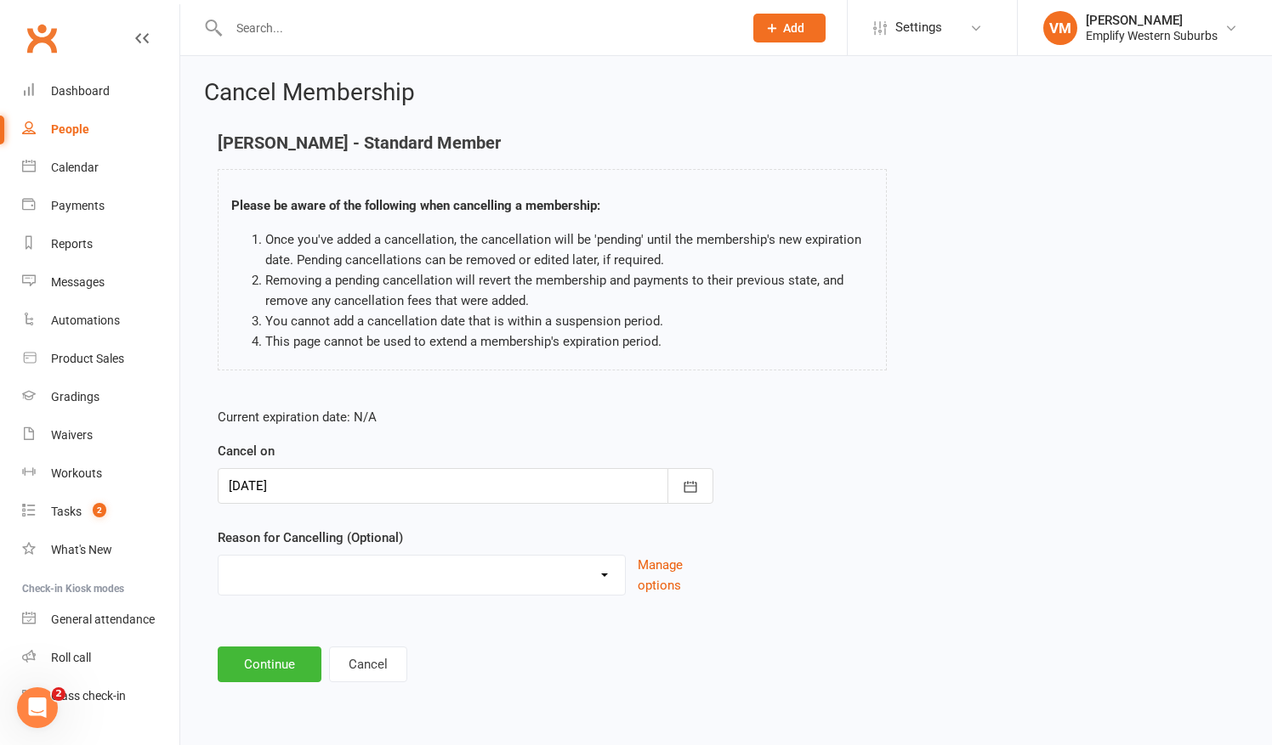
click at [332, 576] on select "Can't get in contact Converted from Trial Downgrading Family Issues Holiday Inj…" at bounding box center [421, 573] width 406 height 34
select select "7"
click at [218, 556] on select "Can't get in contact Converted from Trial Downgrading Family Issues Holiday Inj…" at bounding box center [421, 573] width 406 height 34
click at [270, 671] on button "Continue" at bounding box center [270, 665] width 104 height 36
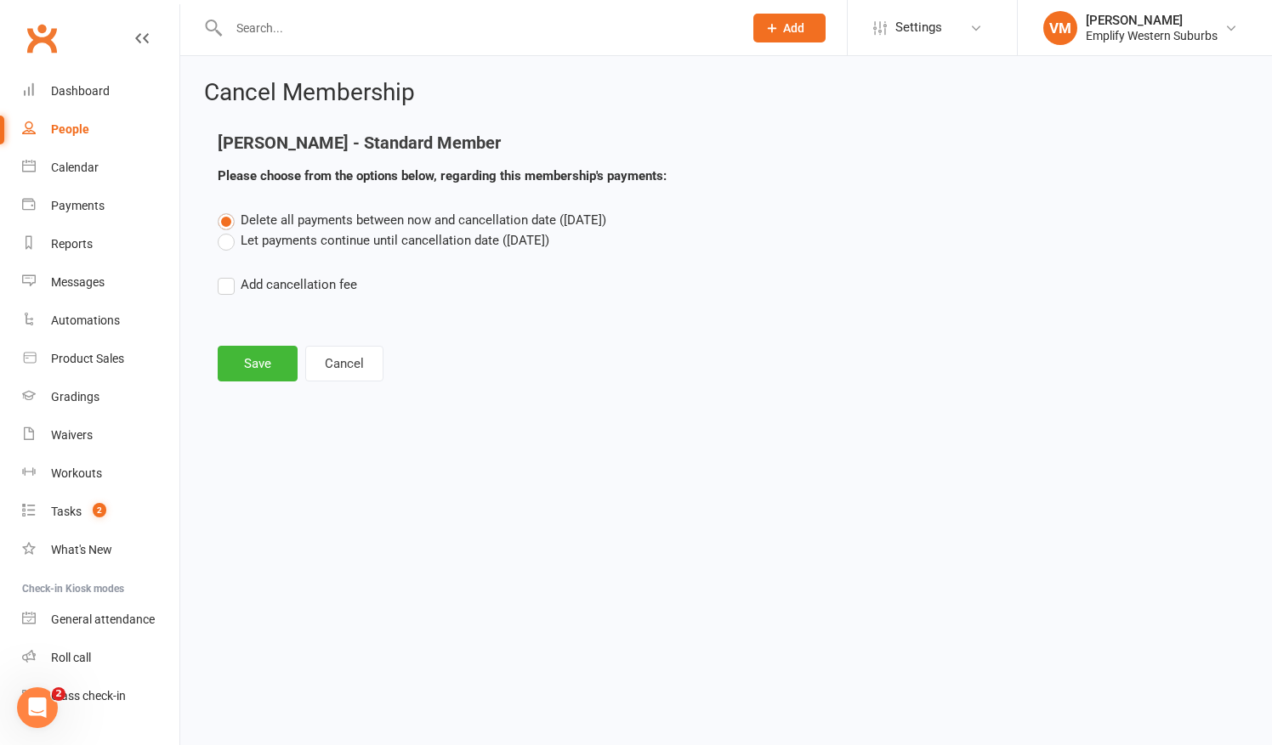
click at [230, 238] on label "Let payments continue until cancellation date ([DATE])" at bounding box center [383, 240] width 331 height 20
click at [229, 230] on input "Let payments continue until cancellation date ([DATE])" at bounding box center [223, 230] width 11 height 0
click at [235, 361] on button "Save" at bounding box center [258, 364] width 80 height 36
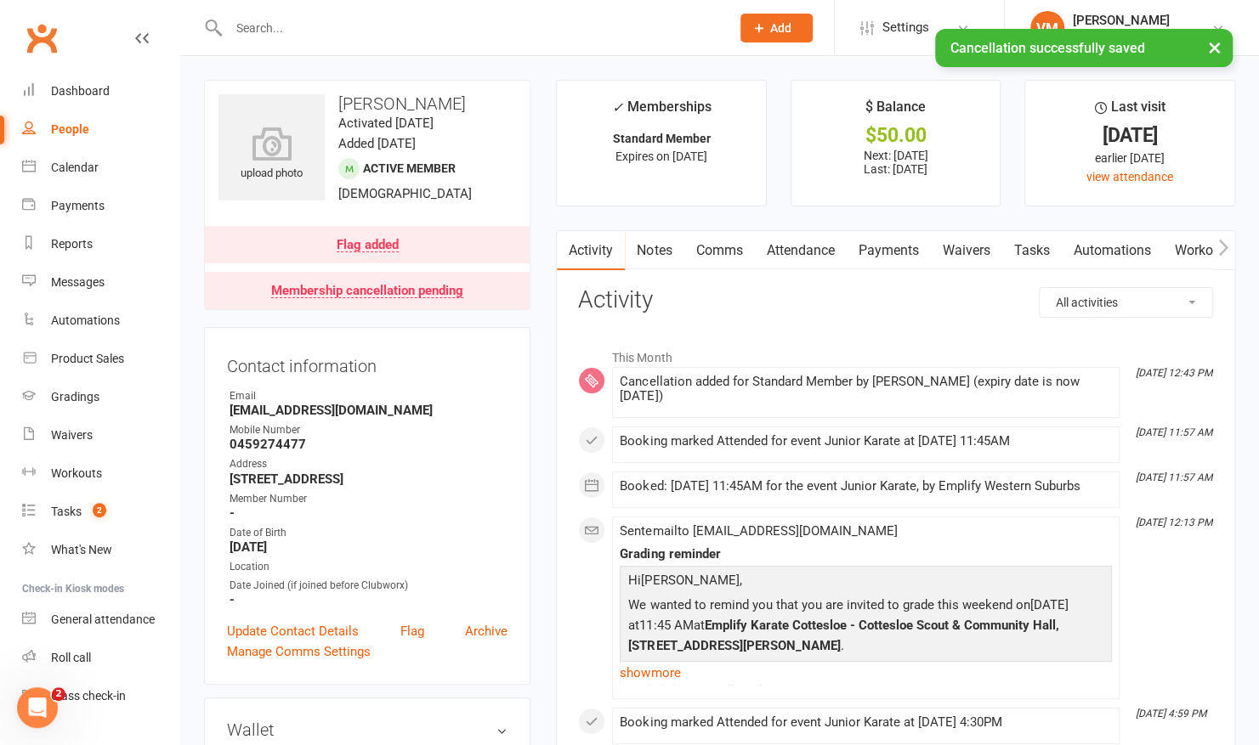
click at [882, 258] on link "Payments" at bounding box center [888, 250] width 84 height 39
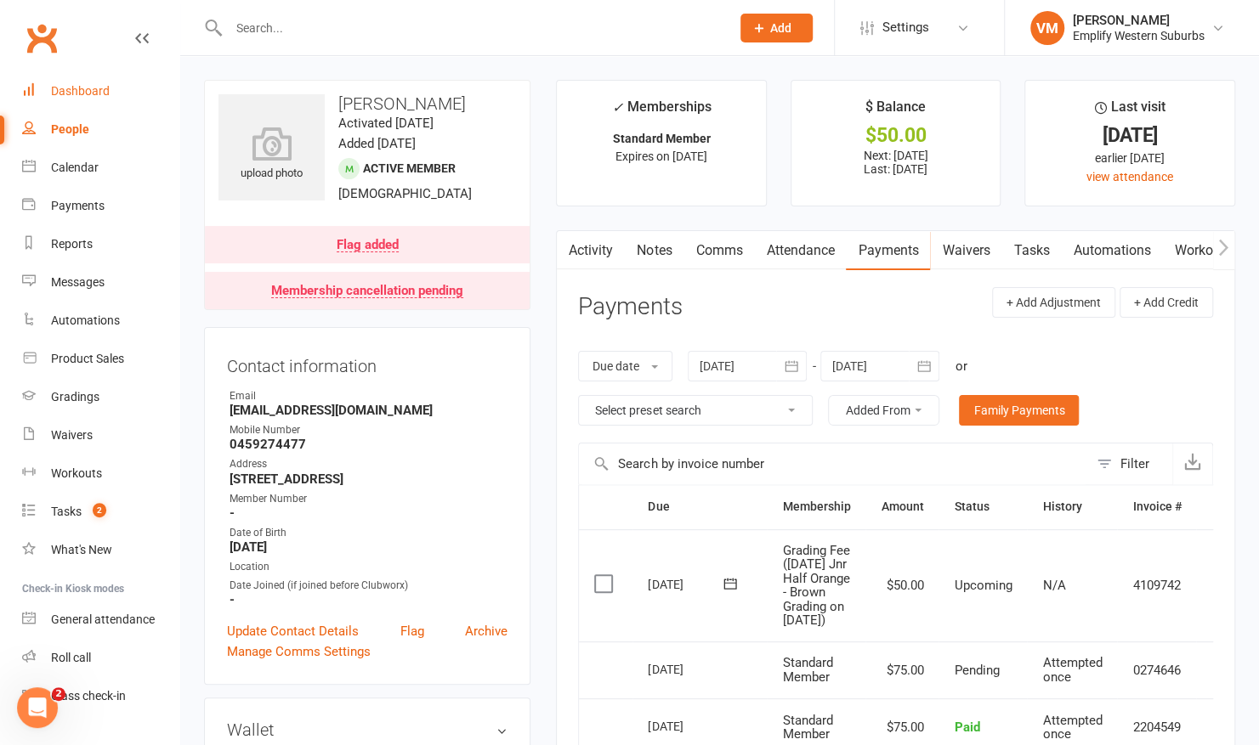
click at [86, 95] on div "Dashboard" at bounding box center [80, 91] width 59 height 14
